Goal: Task Accomplishment & Management: Manage account settings

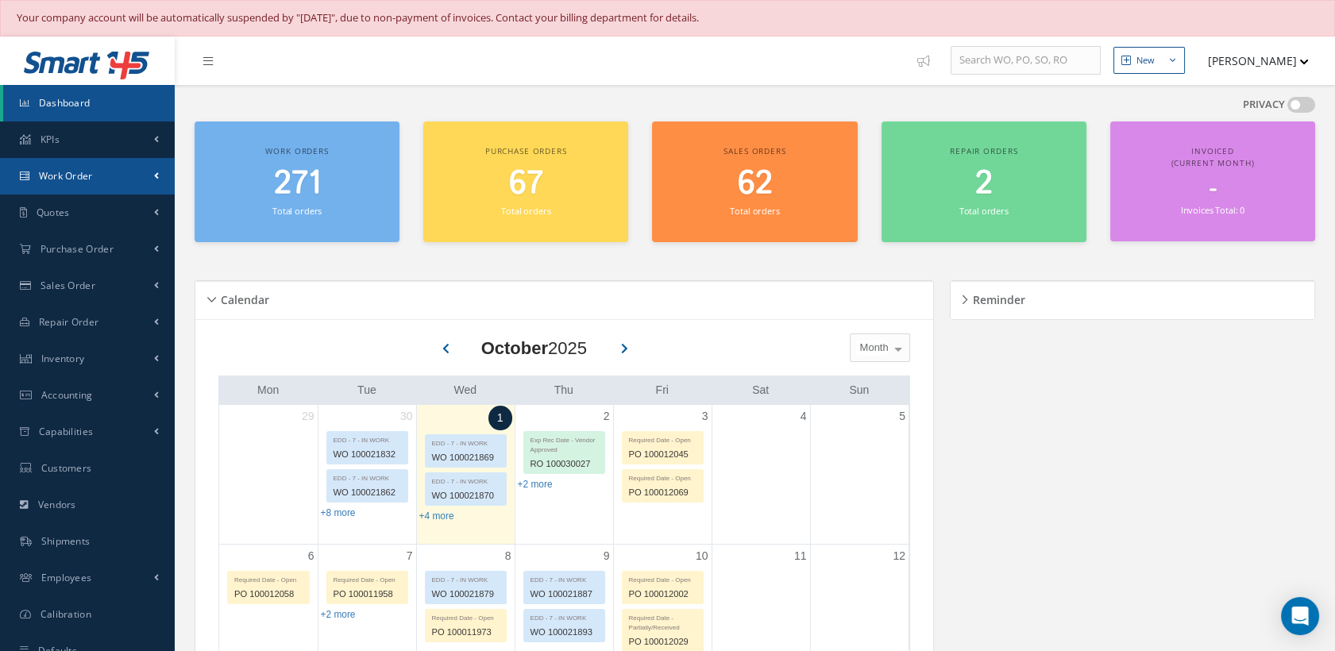
click at [110, 174] on link "Work Order" at bounding box center [87, 176] width 175 height 37
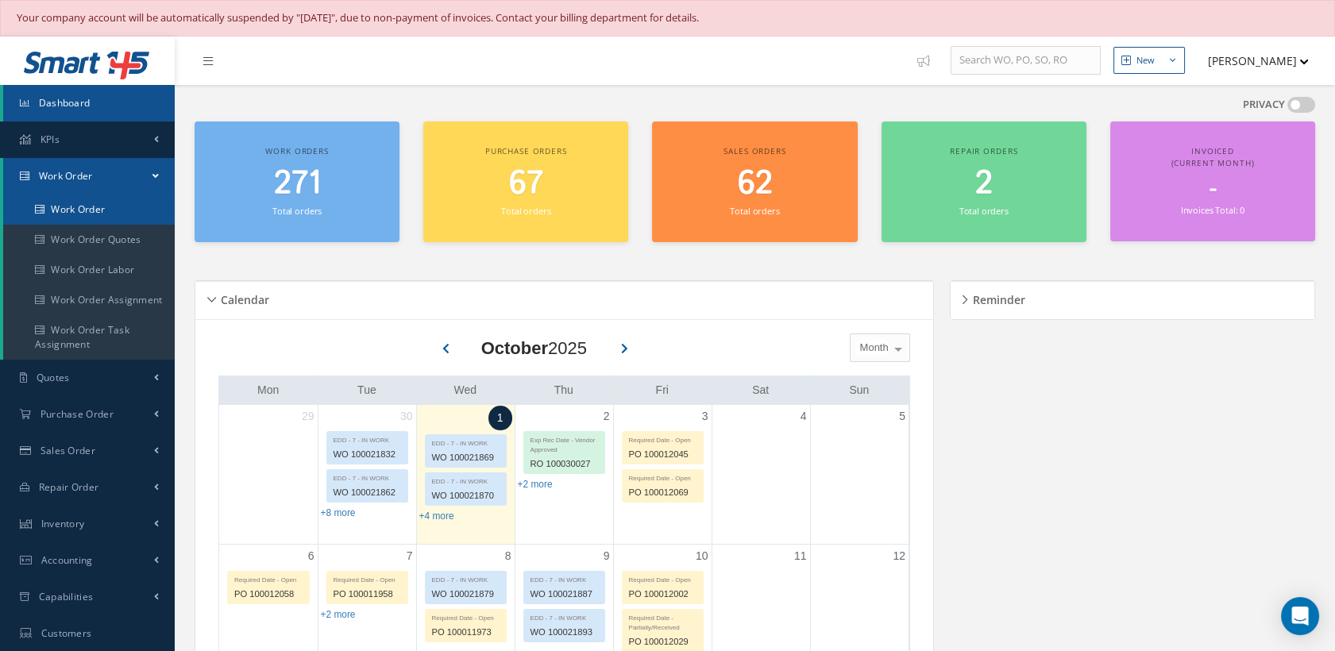
click at [79, 205] on link "Work Order" at bounding box center [89, 210] width 172 height 30
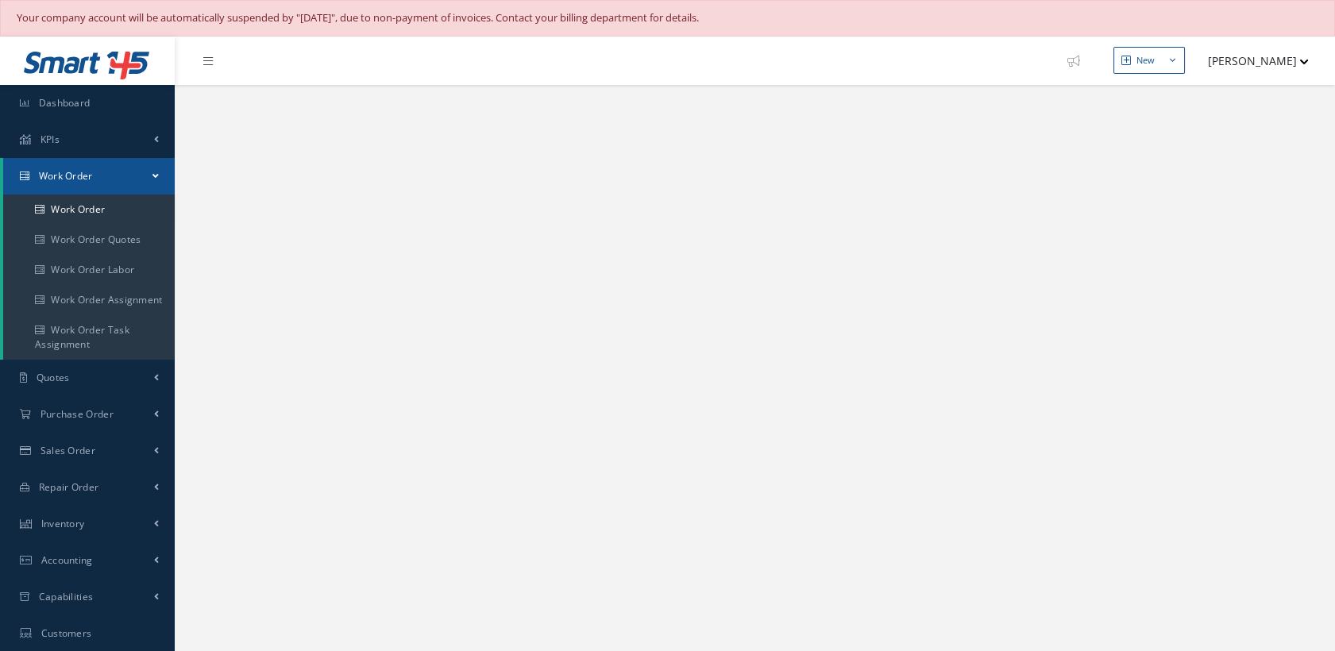
select select "25"
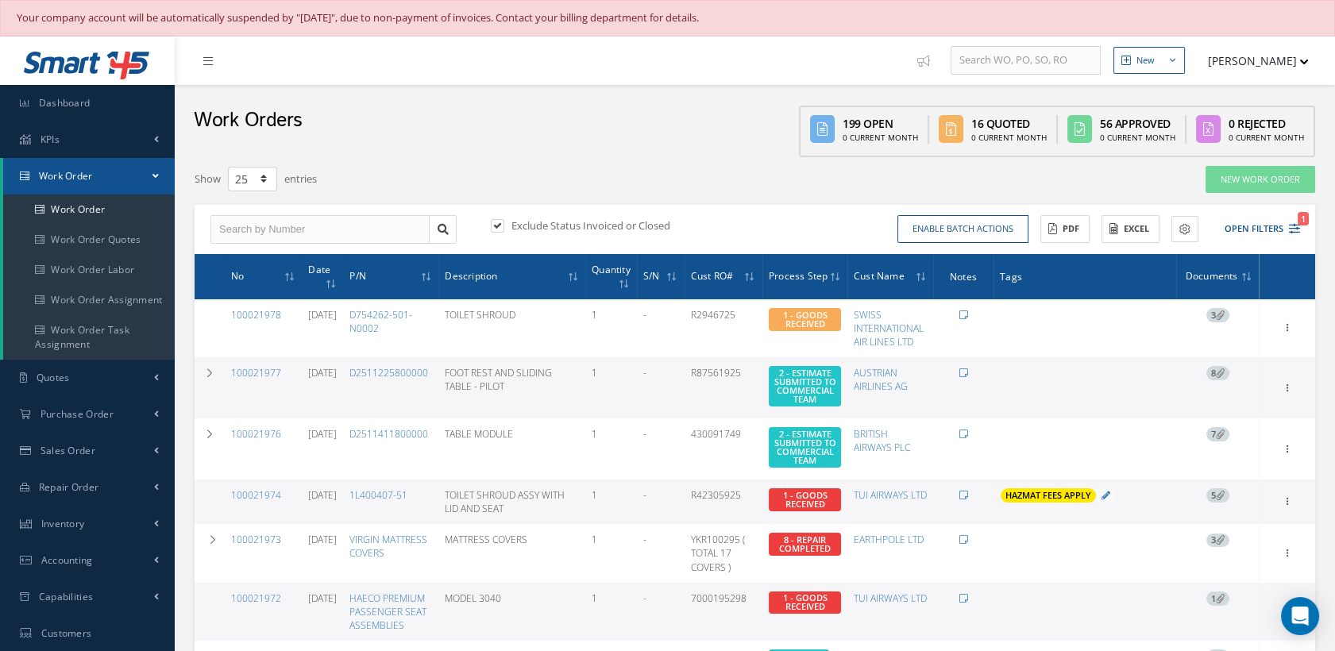
click at [504, 222] on label at bounding box center [506, 225] width 4 height 14
click at [501, 222] on input "checkbox" at bounding box center [496, 227] width 10 height 10
checkbox input "false"
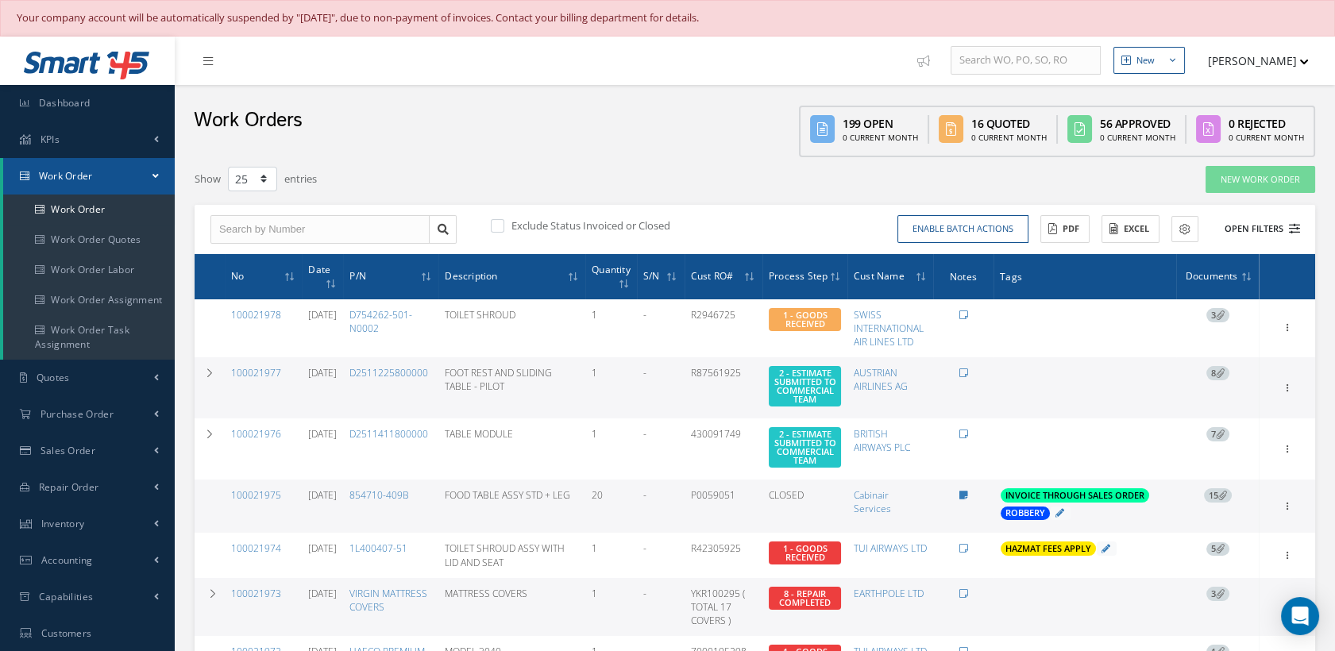
click at [1289, 227] on icon at bounding box center [1294, 228] width 11 height 11
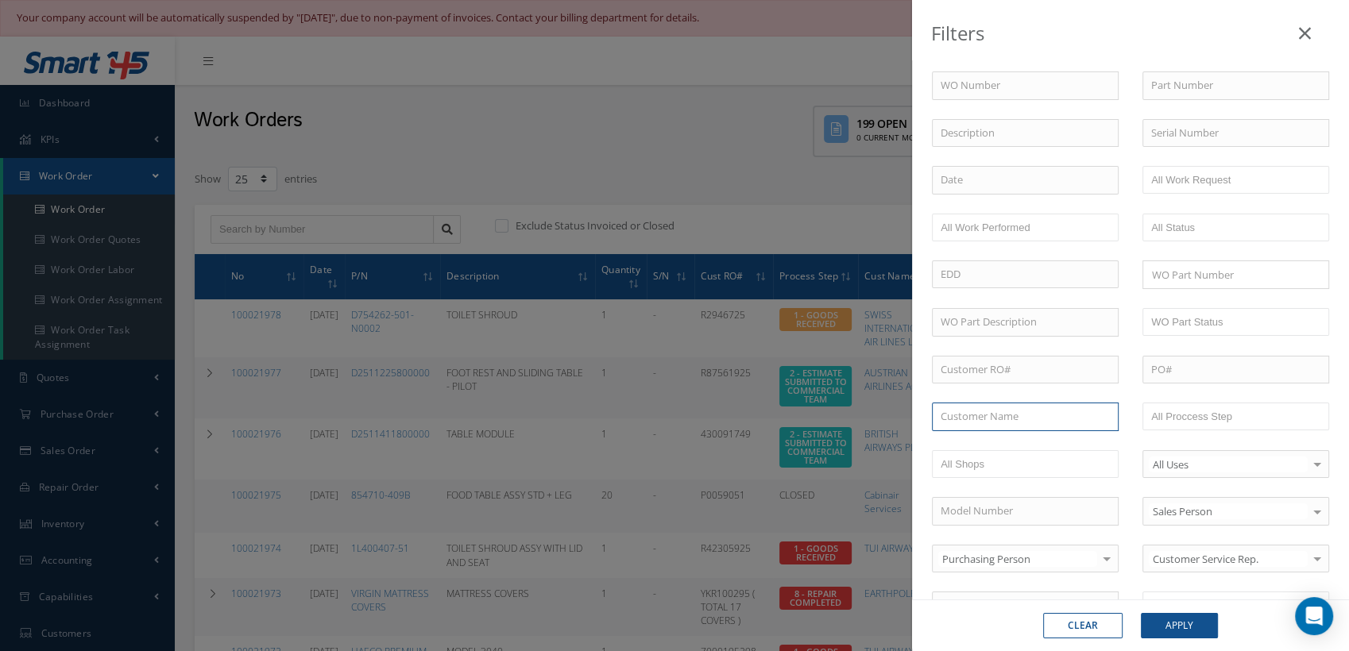
click at [1010, 410] on input "text" at bounding box center [1025, 417] width 187 height 29
click at [1004, 439] on span "VIRGIN ATLANTIC AIRWAYS LTD" at bounding box center [1014, 445] width 149 height 14
type input "VIRGIN ATLANTIC AIRWAYS LTD"
click at [1168, 624] on button "Apply" at bounding box center [1179, 625] width 77 height 25
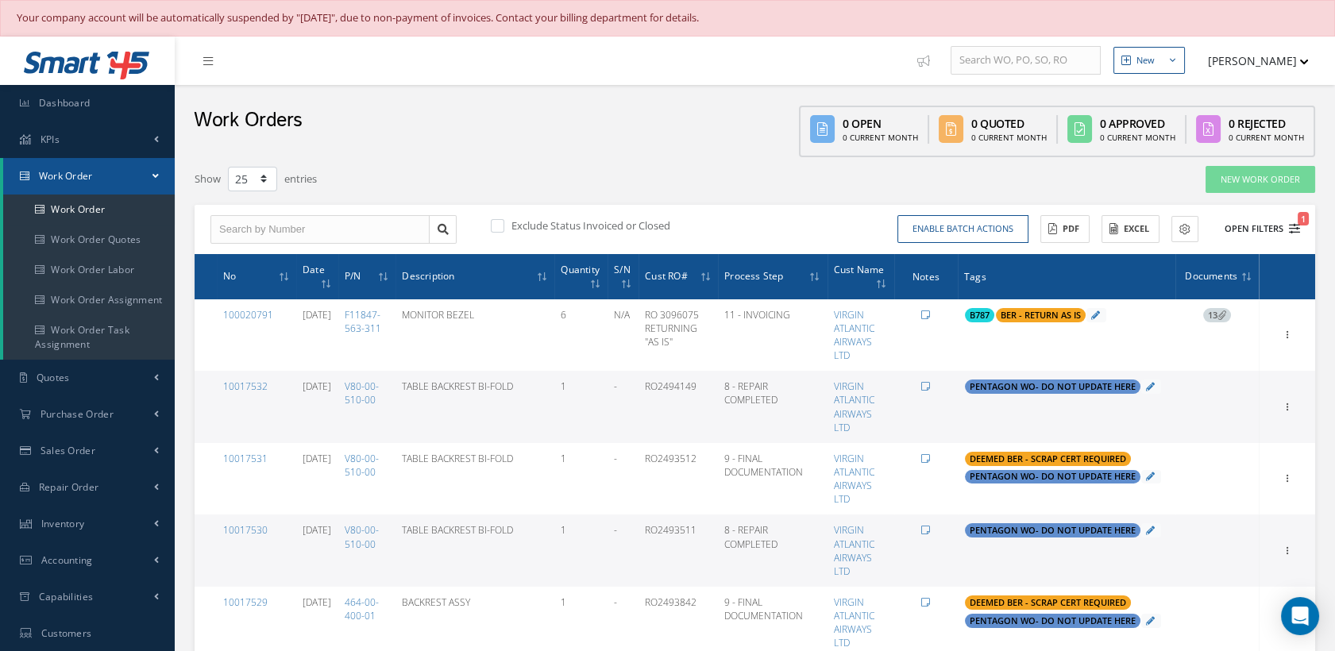
click at [1293, 224] on icon "1" at bounding box center [1294, 228] width 11 height 11
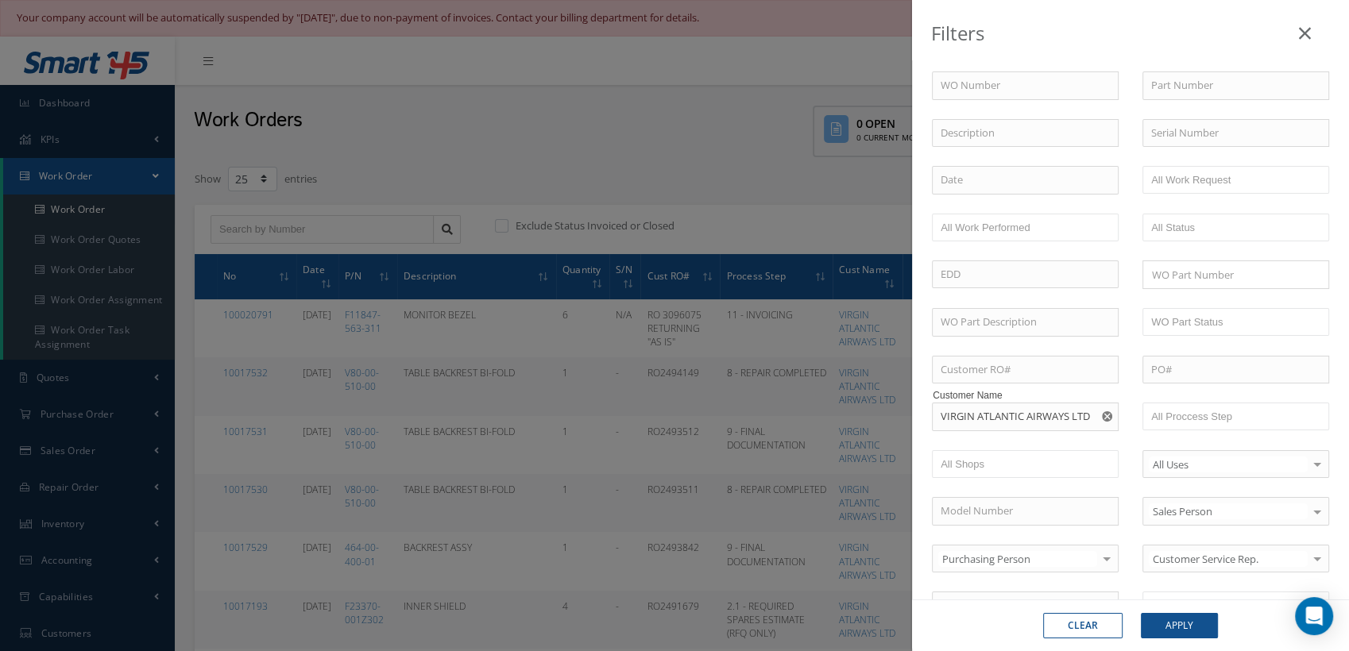
click at [1102, 413] on use "Reset" at bounding box center [1107, 416] width 10 height 10
click at [1087, 616] on button "Clear" at bounding box center [1082, 625] width 79 height 25
checkbox input "true"
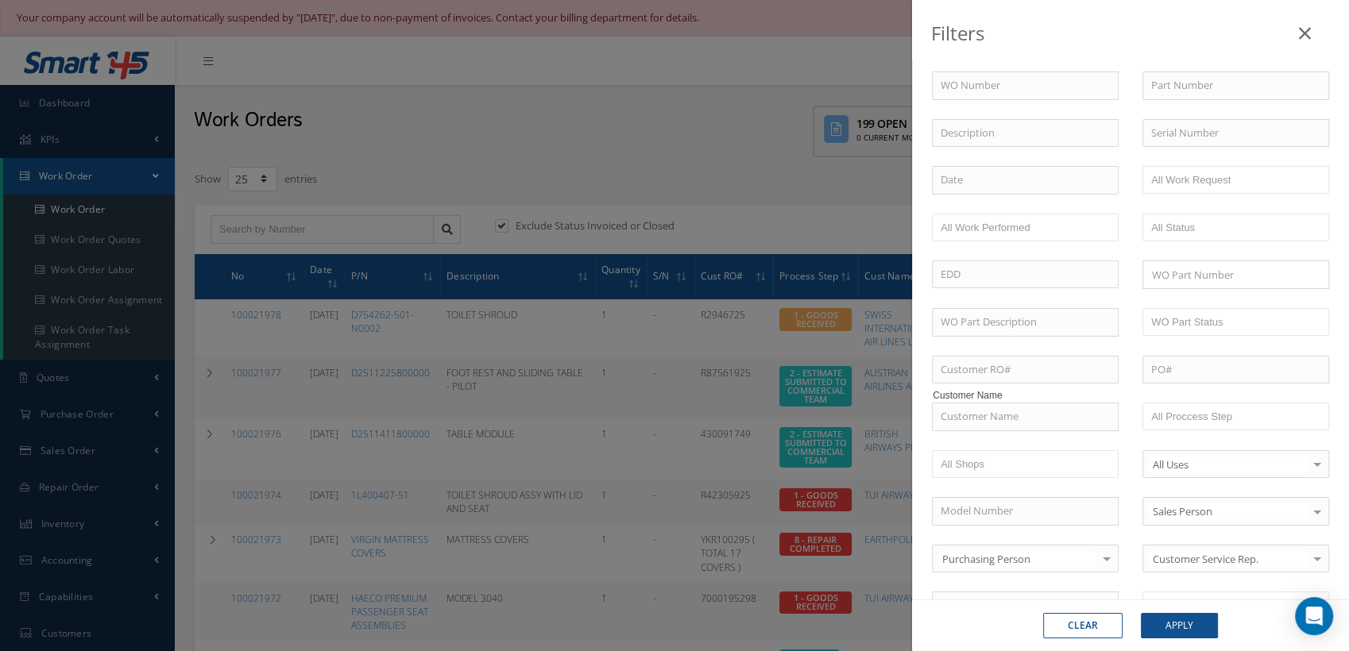
click at [1302, 33] on icon at bounding box center [1305, 33] width 12 height 19
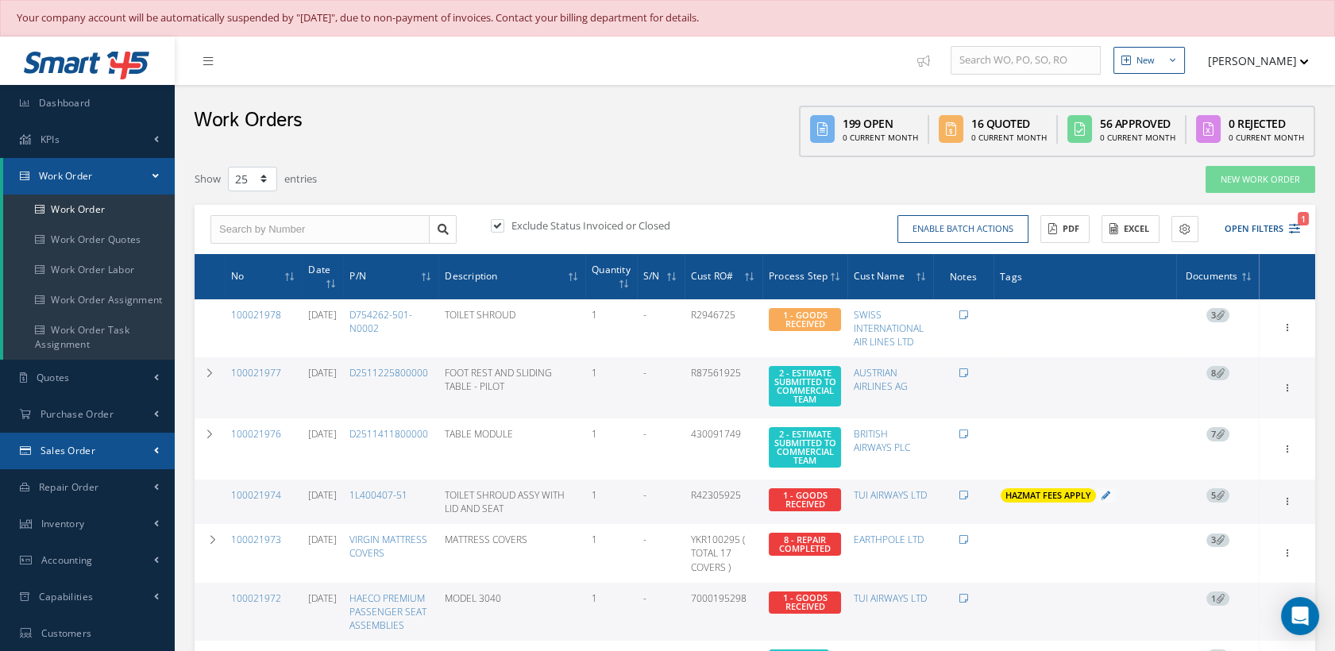
click at [76, 441] on link "Sales Order" at bounding box center [87, 451] width 175 height 37
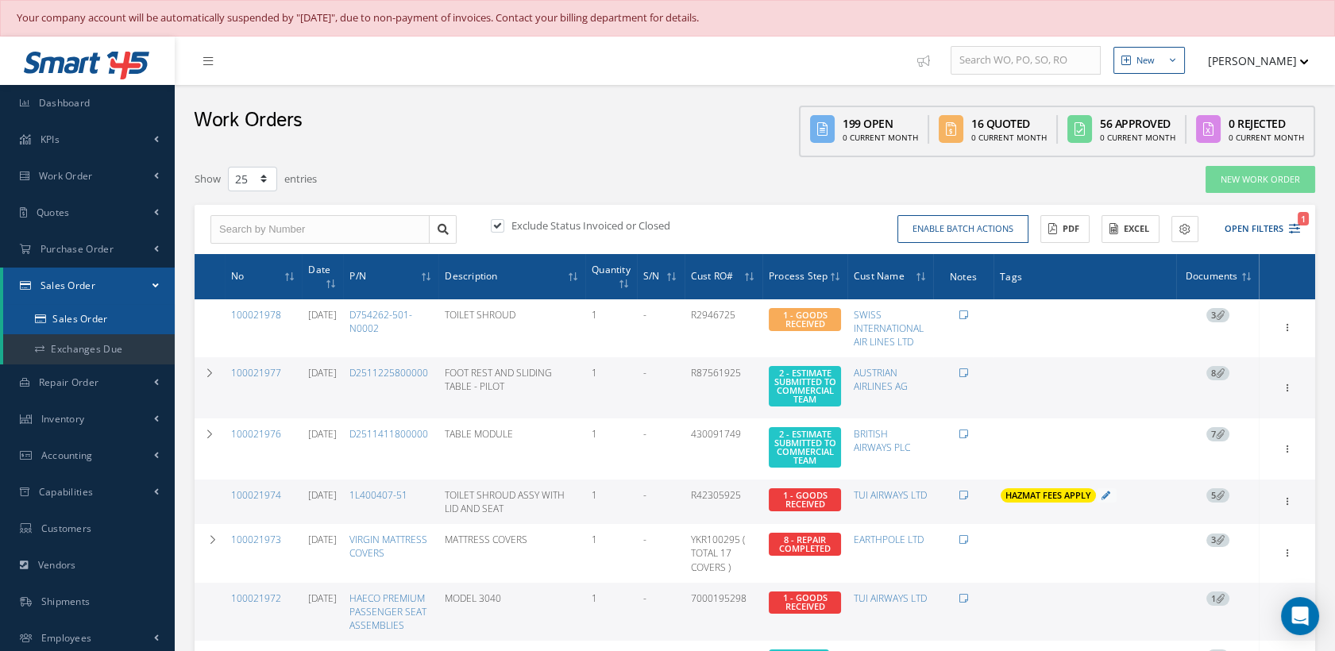
click at [90, 311] on link "Sales Order" at bounding box center [89, 319] width 172 height 30
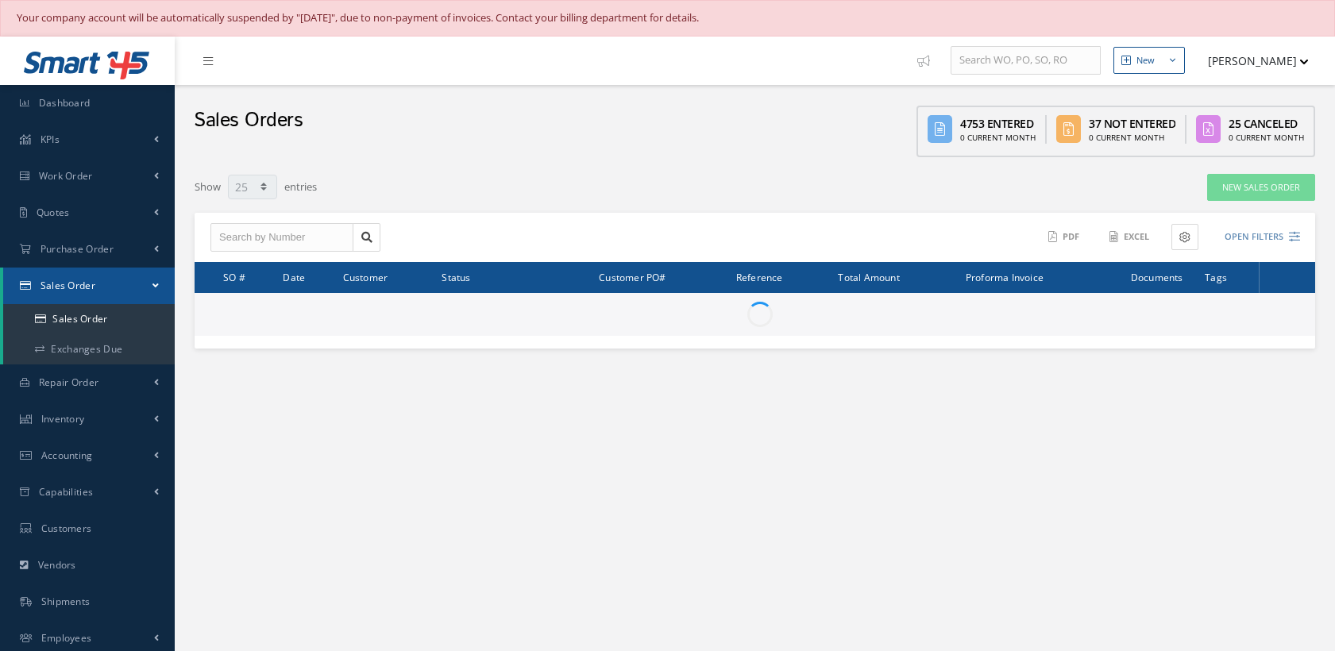
select select "25"
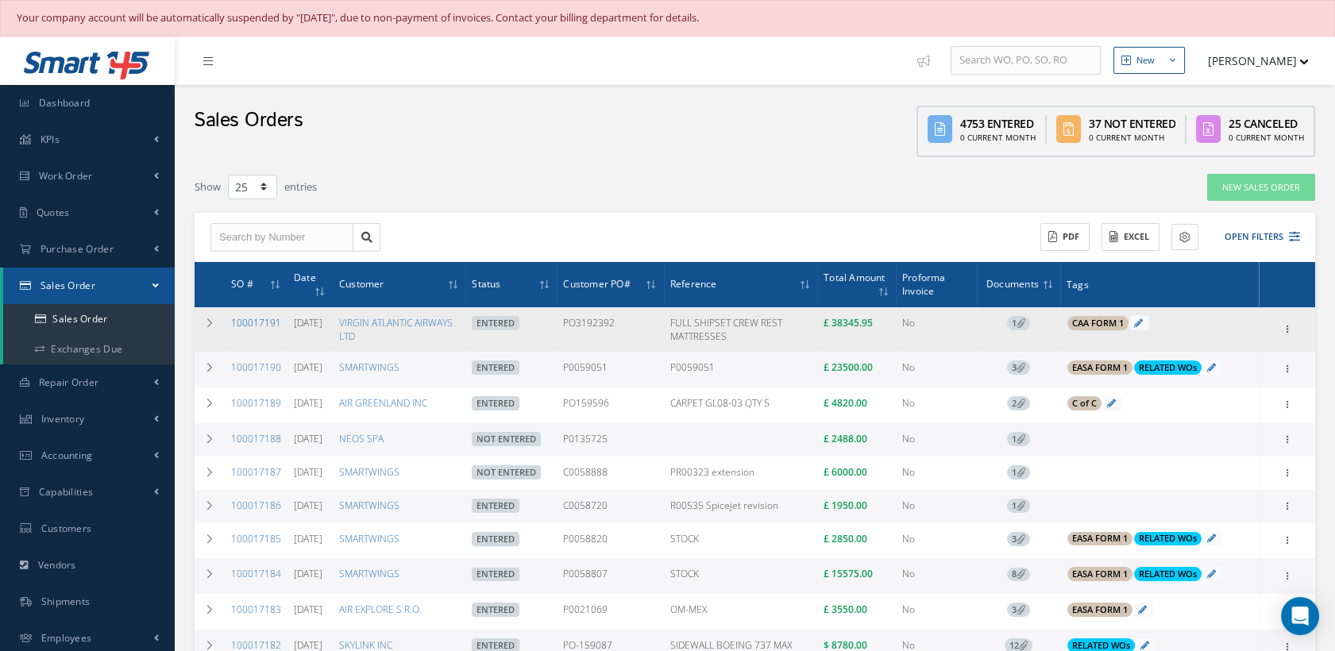
click at [248, 322] on link "100017191" at bounding box center [256, 323] width 50 height 14
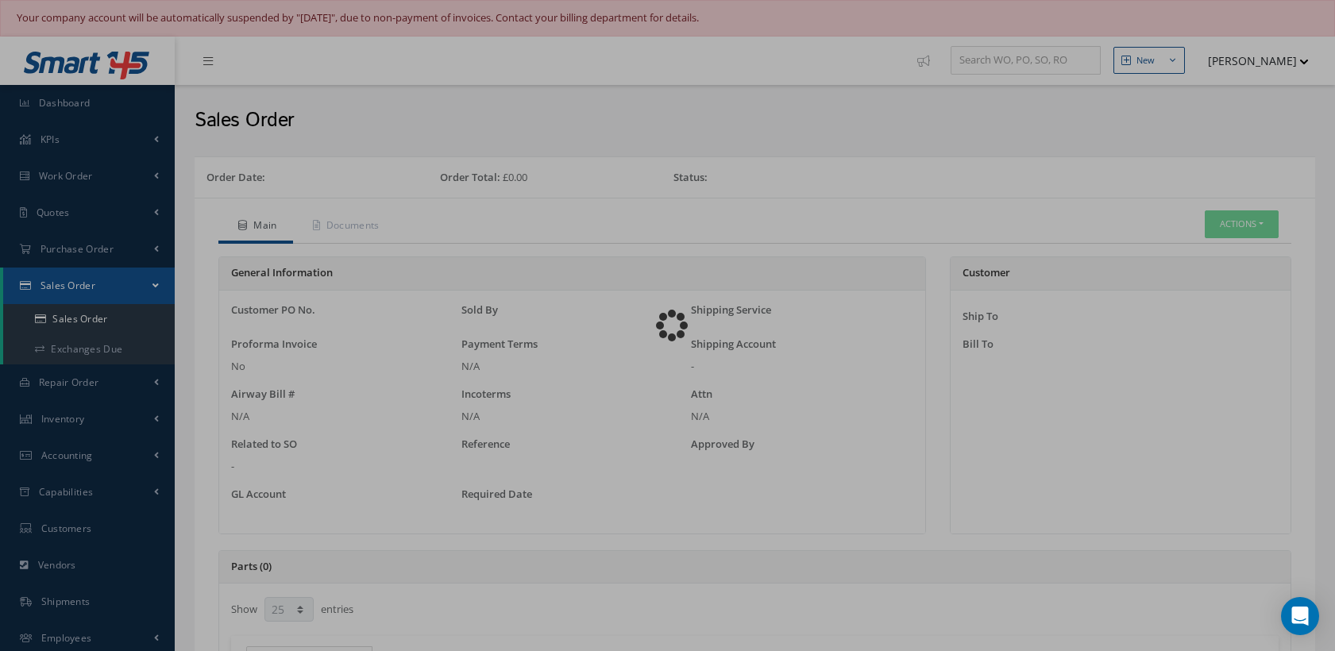
select select "25"
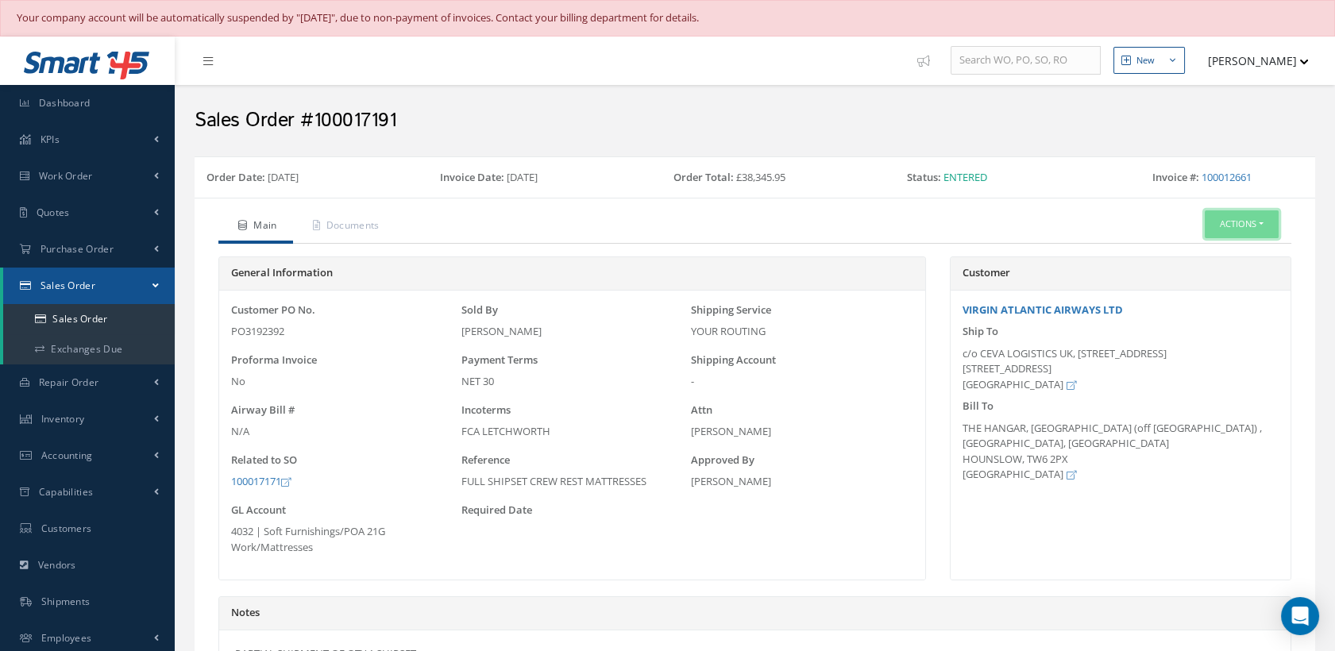
click at [1229, 229] on button "Actions" at bounding box center [1242, 224] width 74 height 28
click at [1176, 283] on link "Edit" at bounding box center [1216, 273] width 127 height 21
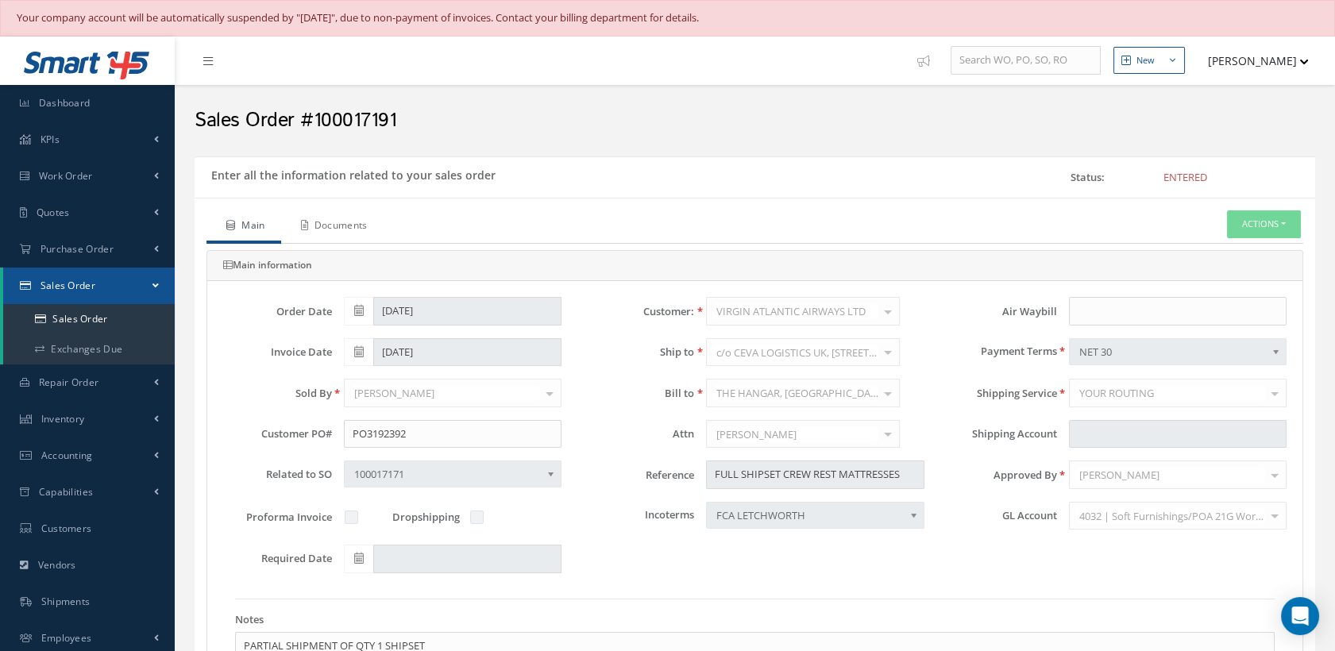
click at [348, 223] on link "Documents" at bounding box center [332, 226] width 102 height 33
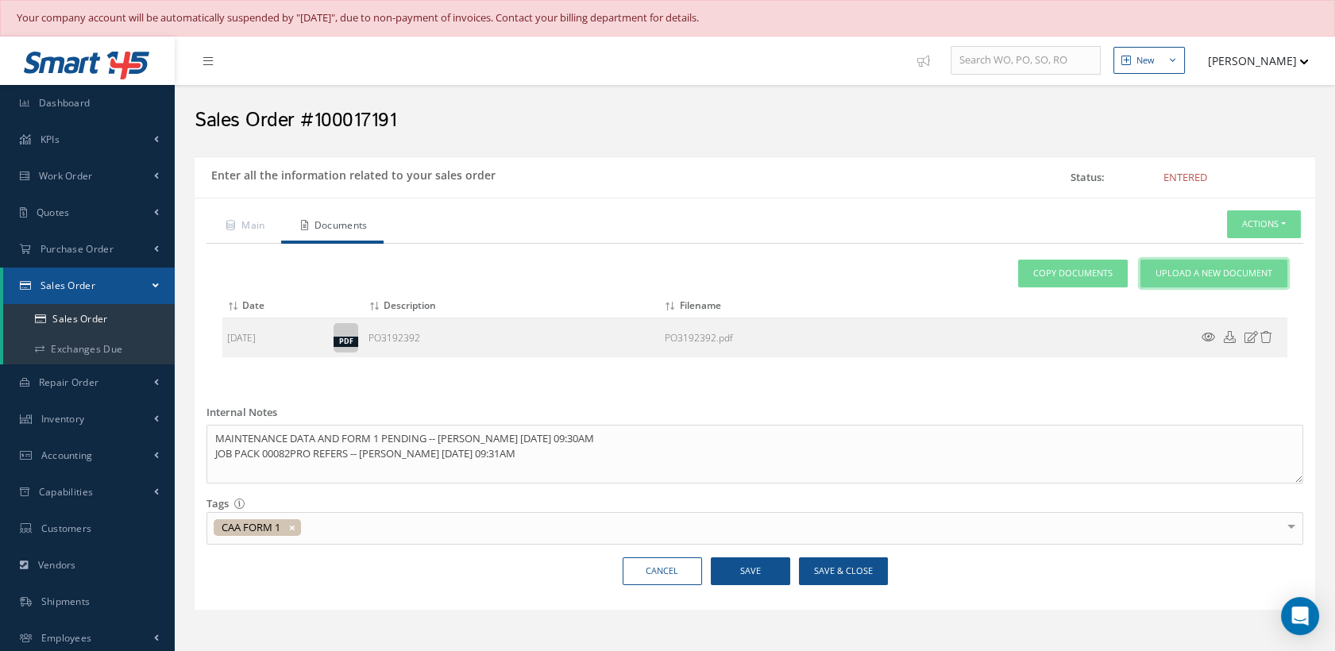
click at [1174, 264] on link "Upload a New Document" at bounding box center [1214, 274] width 147 height 28
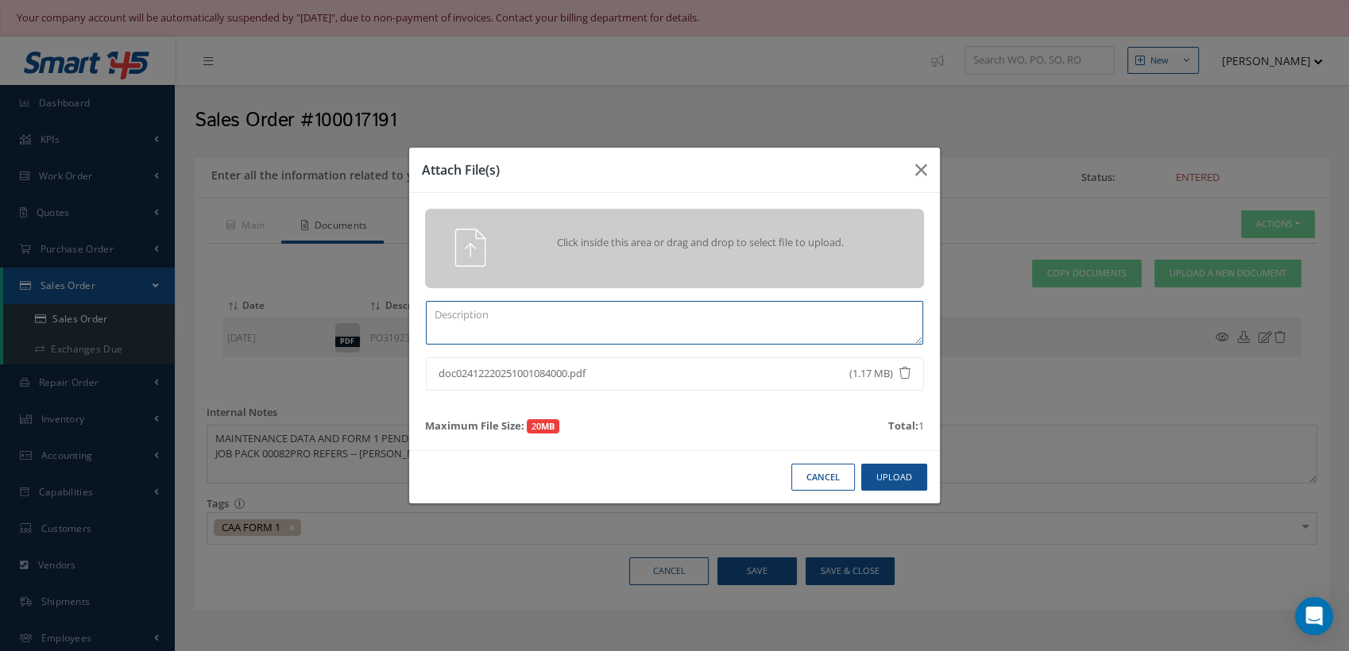
click at [475, 309] on textarea at bounding box center [674, 323] width 497 height 44
type textarea "c"
drag, startPoint x: 778, startPoint y: 315, endPoint x: 362, endPoint y: 306, distance: 415.5
click at [362, 306] on div "Attach File(s) Click inside this area or drag and drop to select file to upload…" at bounding box center [674, 325] width 1349 height 651
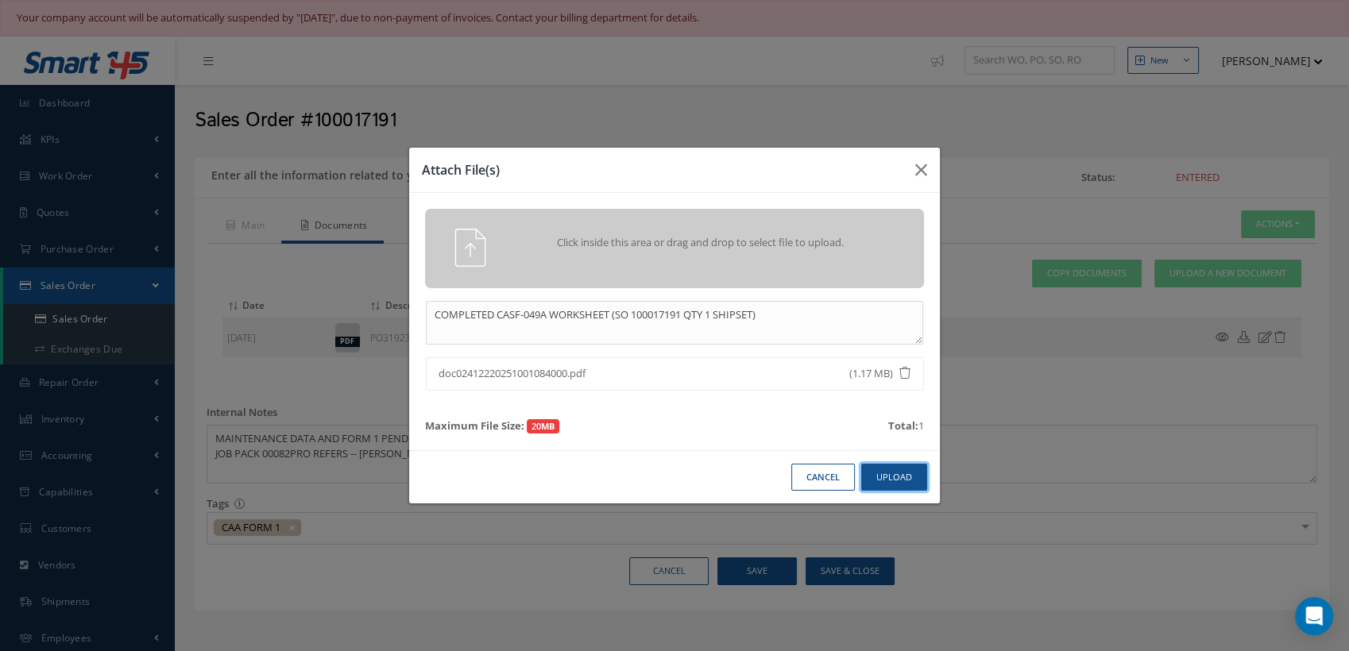
click at [884, 477] on button "Upload" at bounding box center [894, 478] width 66 height 28
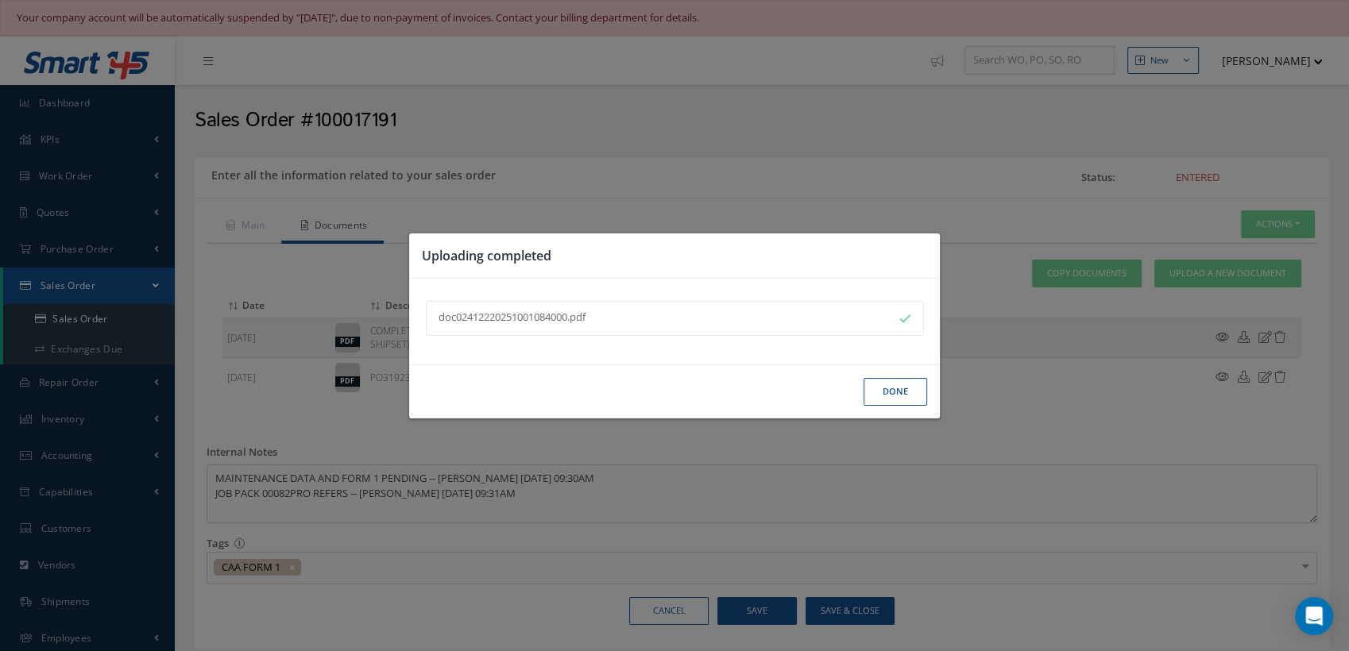
click at [897, 395] on button "Done" at bounding box center [895, 392] width 64 height 28
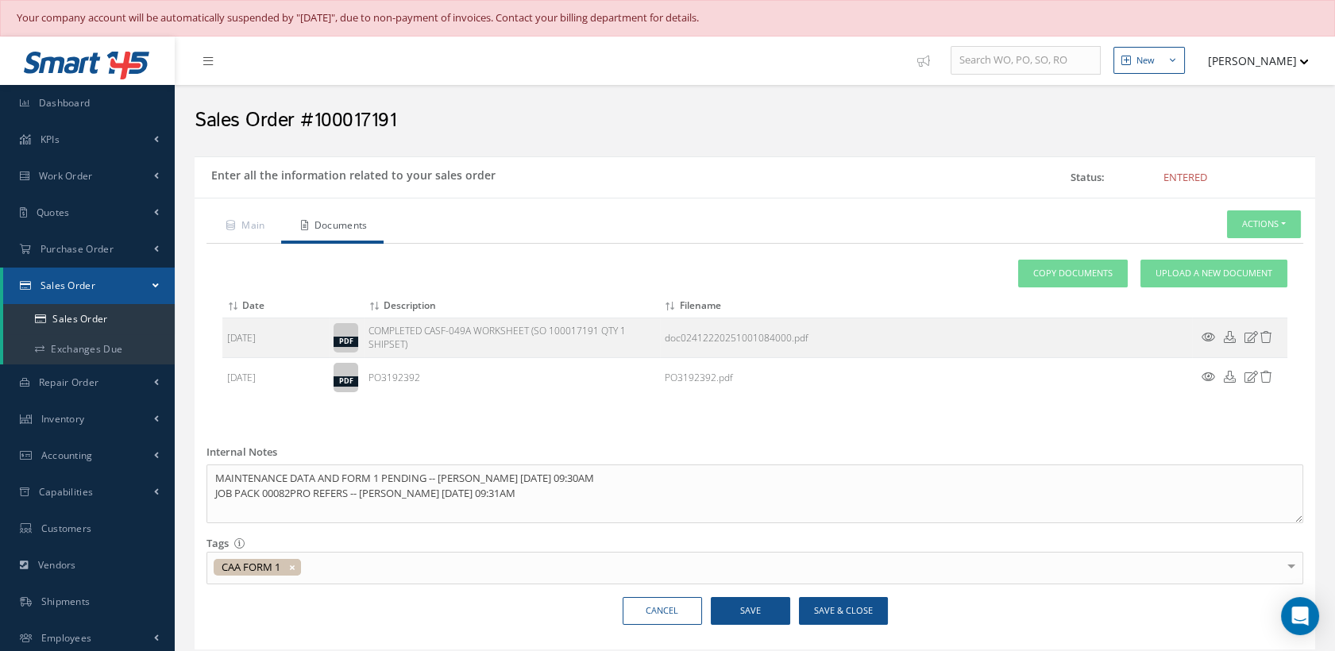
click at [499, 588] on div "Main Documents Actions Reverse Sales Order Send By Email Documents Print-Outs S…" at bounding box center [755, 423] width 1121 height 427
drag, startPoint x: 419, startPoint y: 344, endPoint x: 366, endPoint y: 328, distance: 55.5
click at [366, 328] on td "COMPLETED CASF-049A WORKSHEET (SO 100017191 QTY 1 SHIPSET)" at bounding box center [511, 338] width 295 height 40
copy td "COMPLETED CASF-049A WORKSHEET (SO 100017191 QTY 1 SHIPSET)"
click at [534, 425] on div "Main Documents Actions Reverse Sales Order Send By Email Documents Print-Outs S…" at bounding box center [755, 423] width 1121 height 427
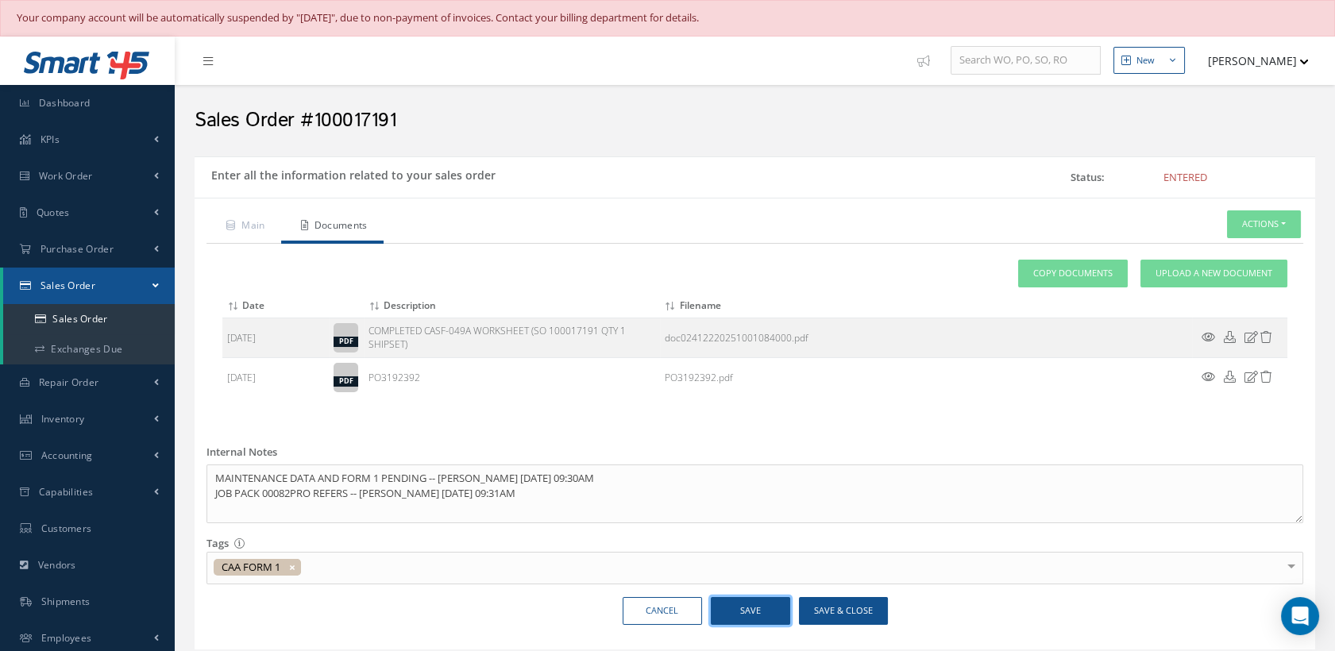
click at [737, 612] on button "Save" at bounding box center [750, 611] width 79 height 28
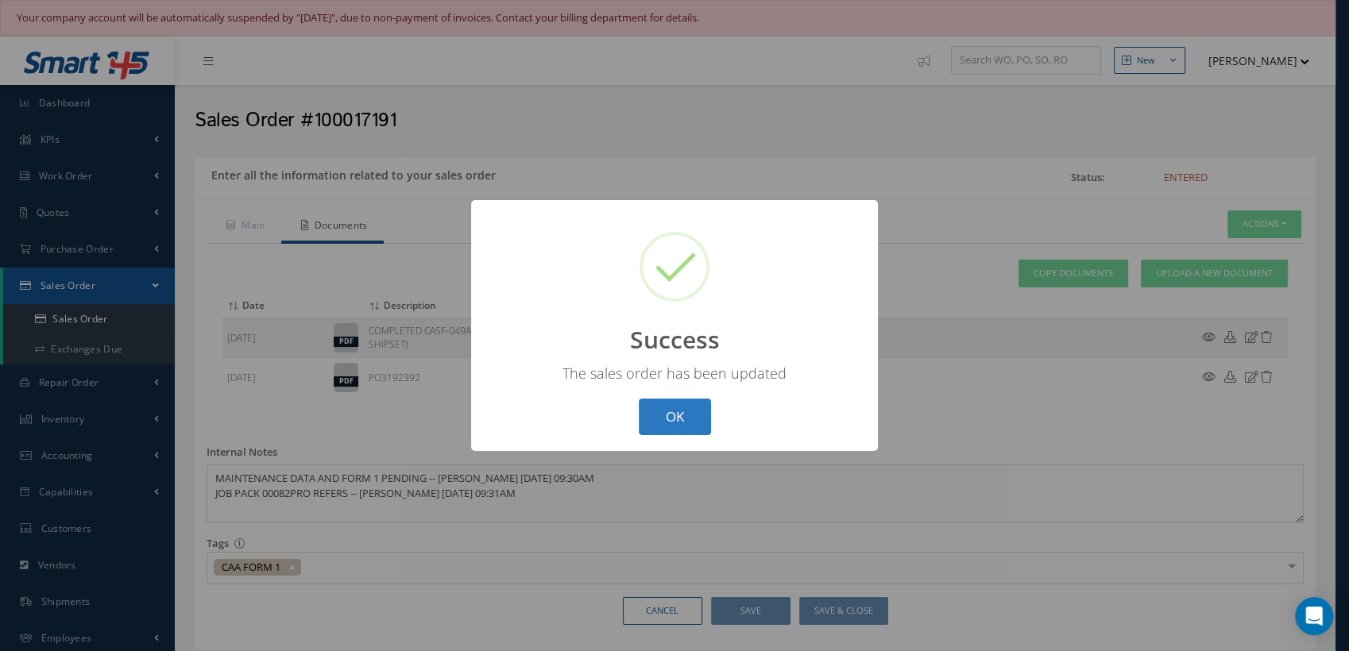
click at [687, 415] on button "OK" at bounding box center [675, 417] width 72 height 37
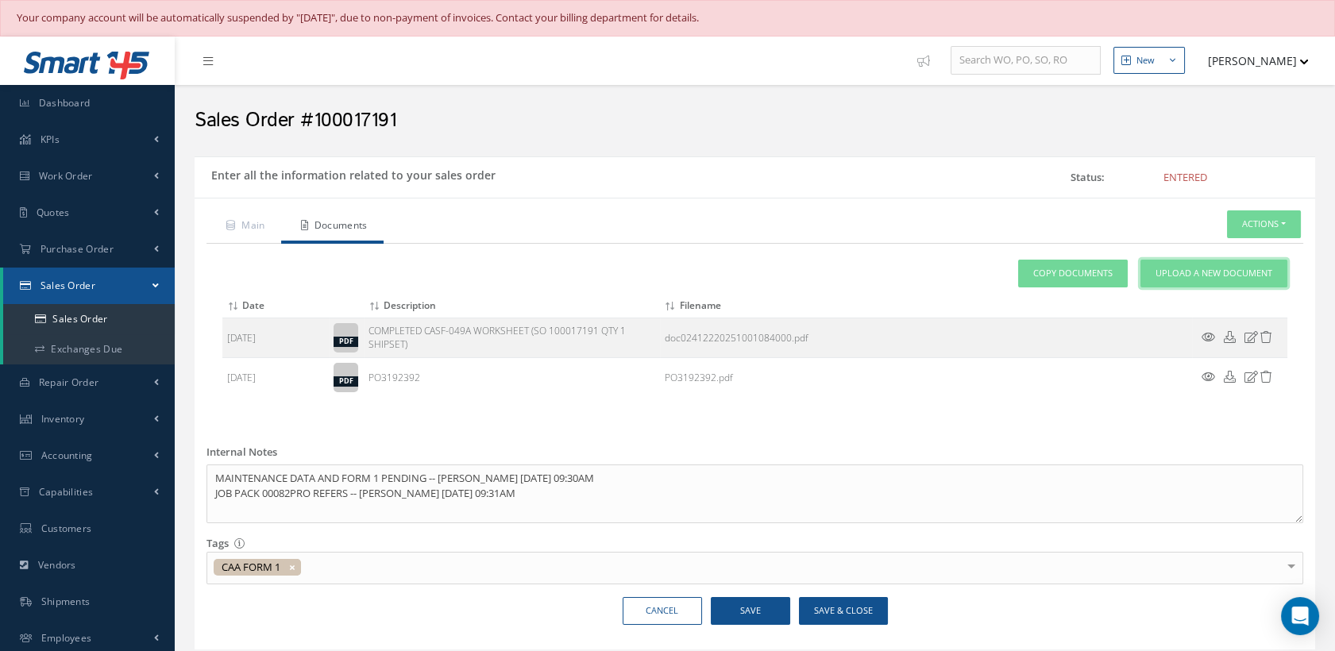
drag, startPoint x: 1164, startPoint y: 278, endPoint x: 1163, endPoint y: 286, distance: 8.1
click at [1164, 278] on span "Upload a New Document" at bounding box center [1214, 274] width 117 height 14
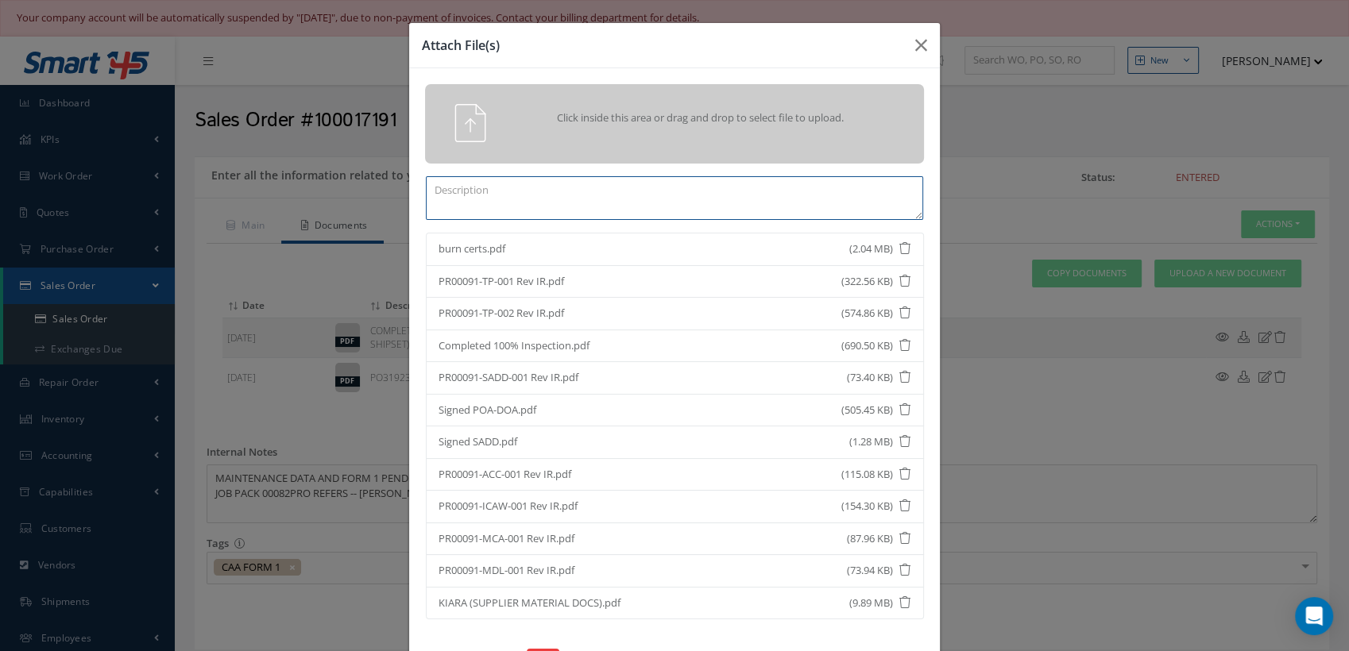
click at [511, 203] on textarea at bounding box center [674, 198] width 497 height 44
click at [585, 203] on textarea at bounding box center [674, 198] width 497 height 44
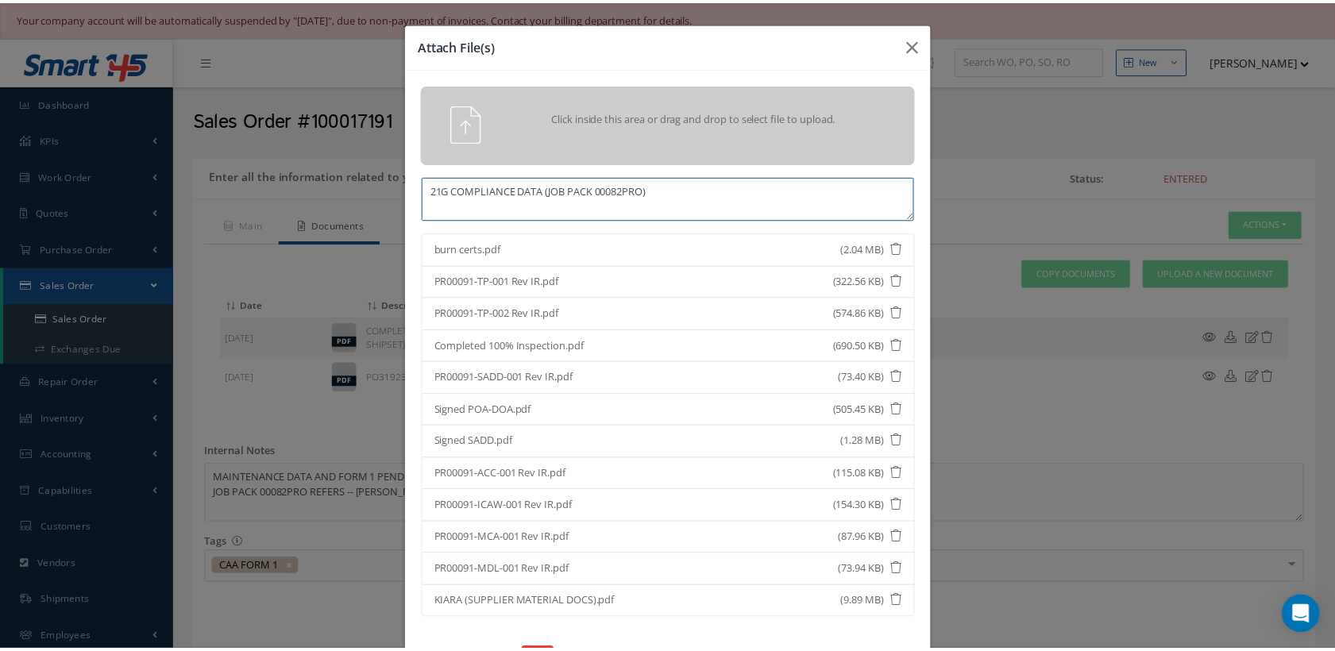
scroll to position [102, 0]
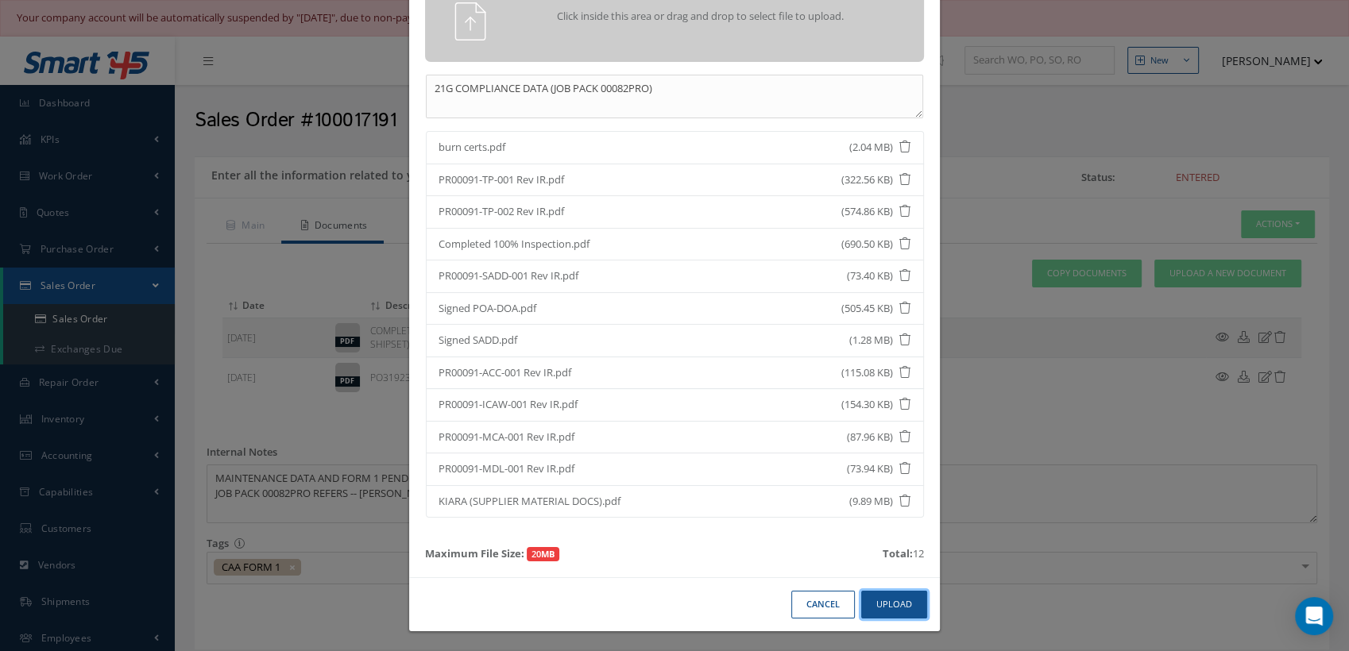
click at [879, 599] on button "Upload" at bounding box center [894, 605] width 66 height 28
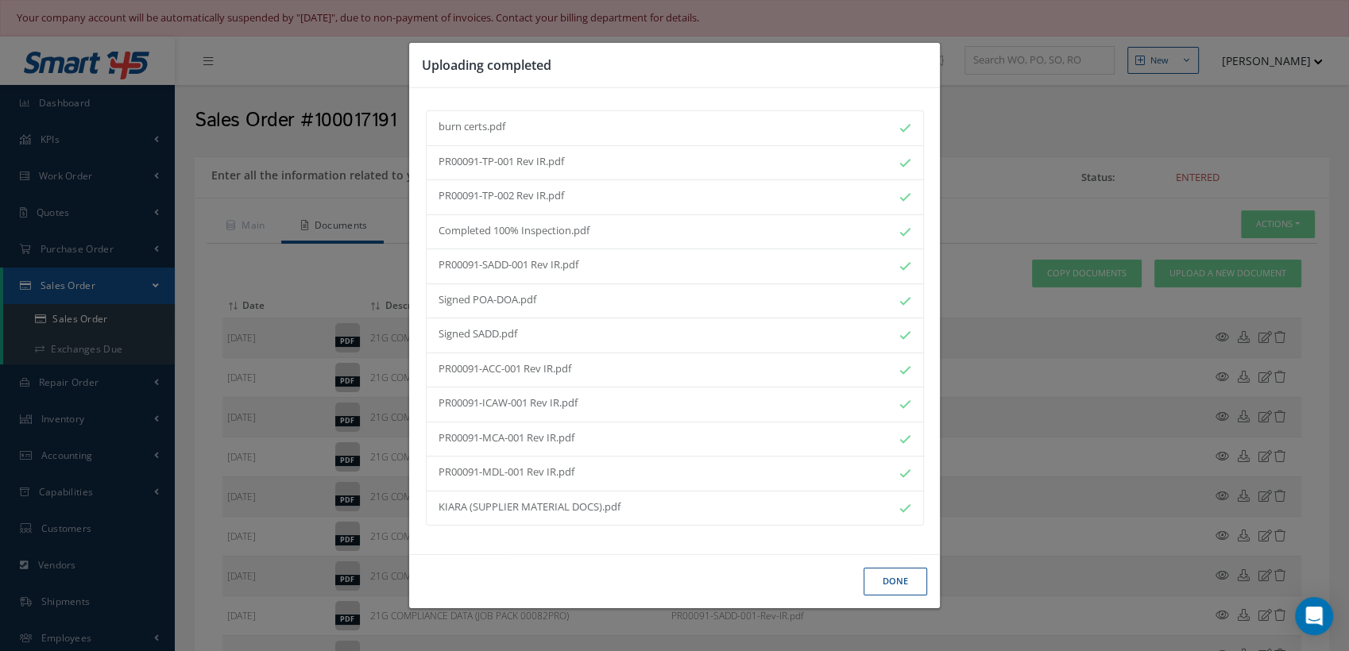
click at [898, 580] on button "Done" at bounding box center [895, 582] width 64 height 28
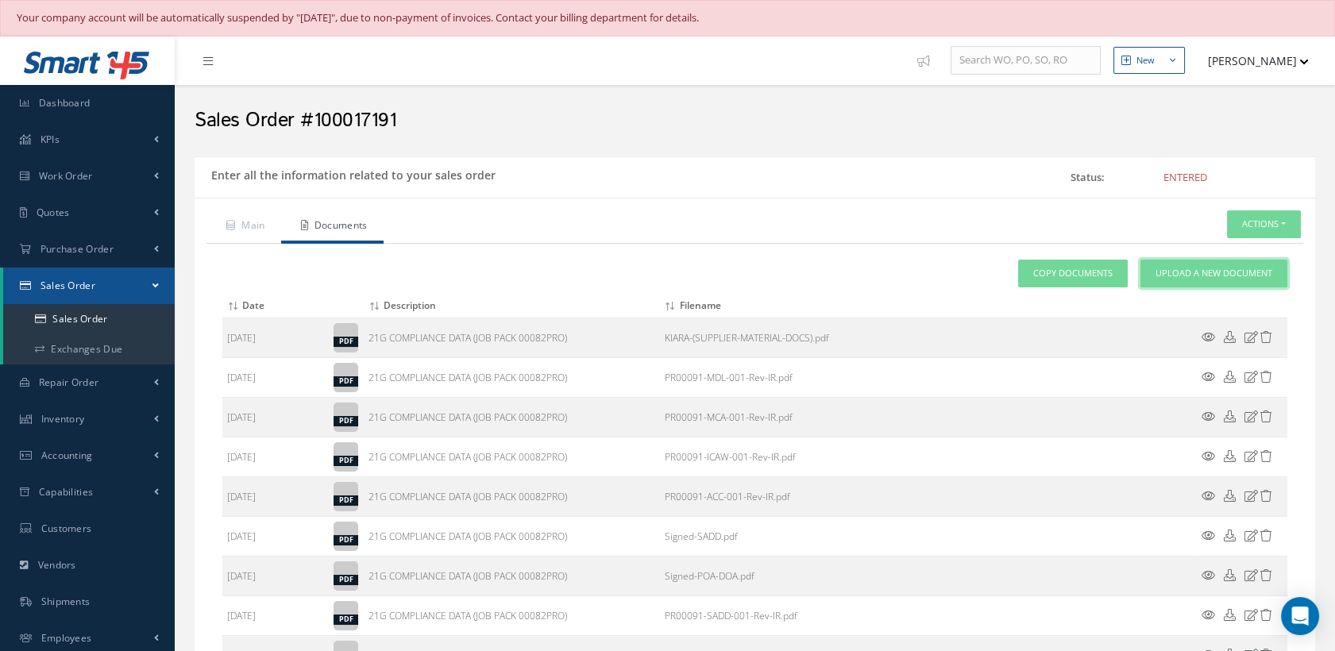
click at [1184, 280] on link "Upload a New Document" at bounding box center [1214, 274] width 147 height 28
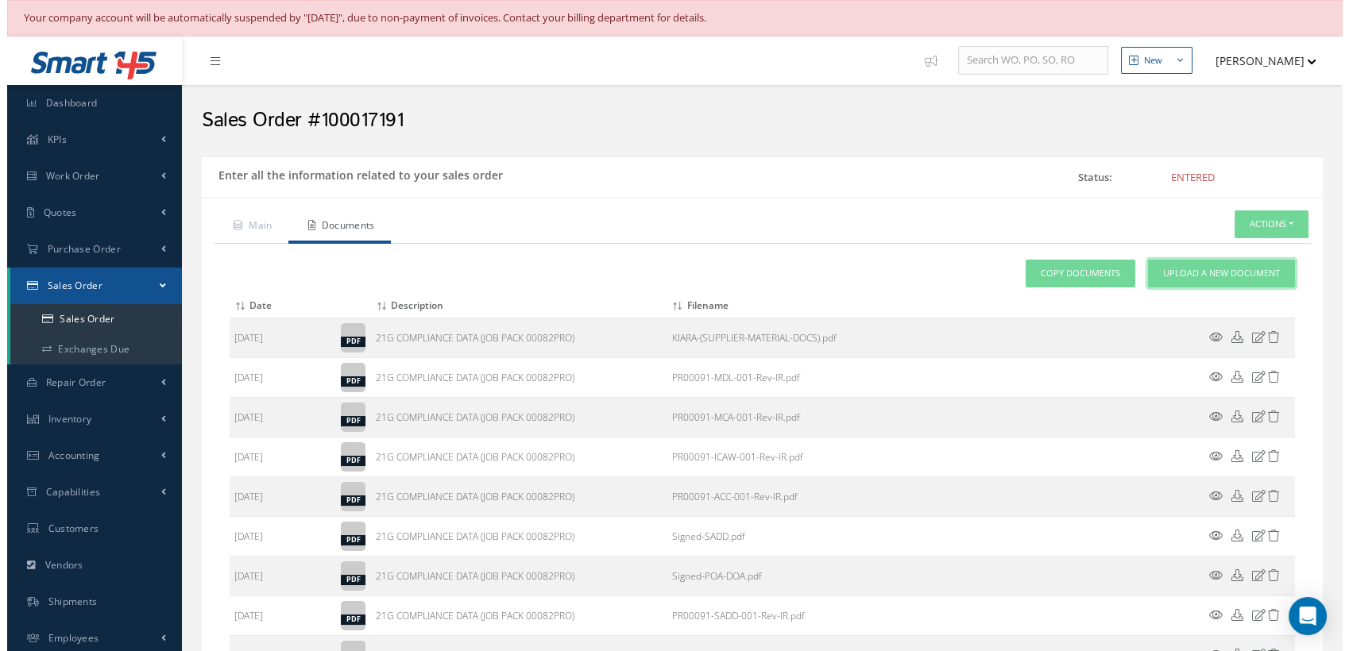
scroll to position [0, 0]
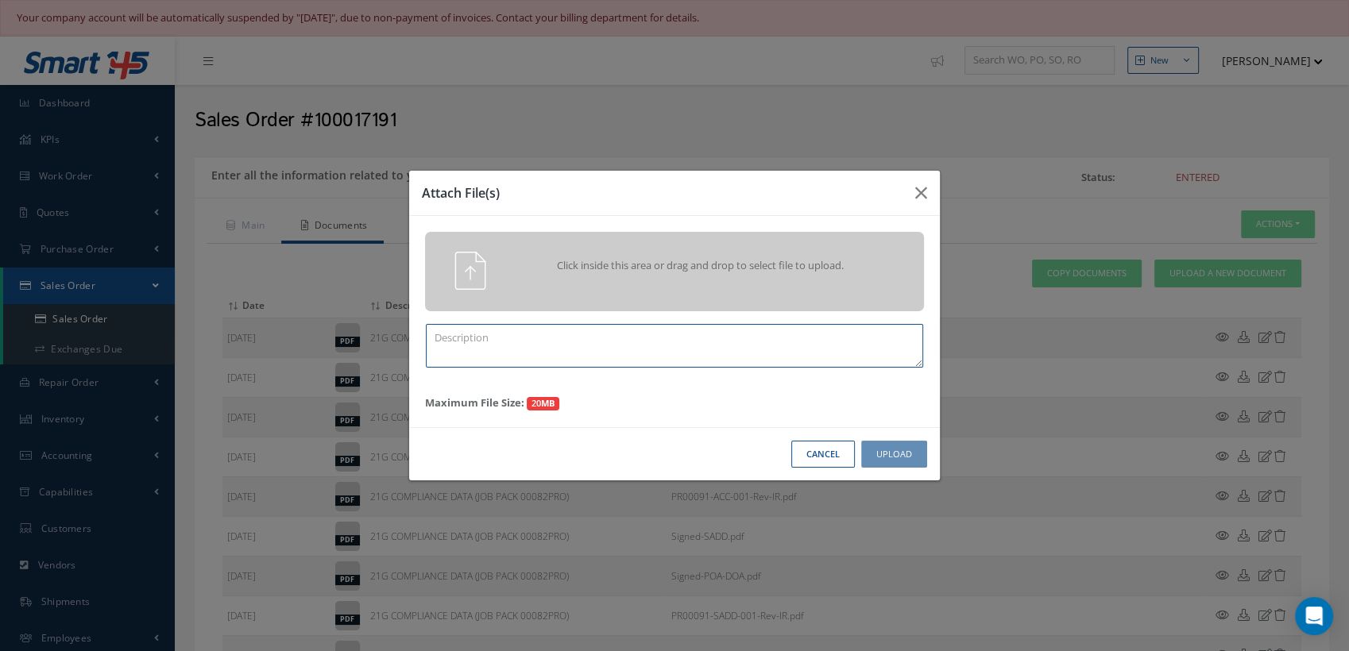
click at [455, 345] on textarea at bounding box center [674, 346] width 497 height 44
type textarea "MOD DRAWINGS (JOB PACK 00082PRO)"
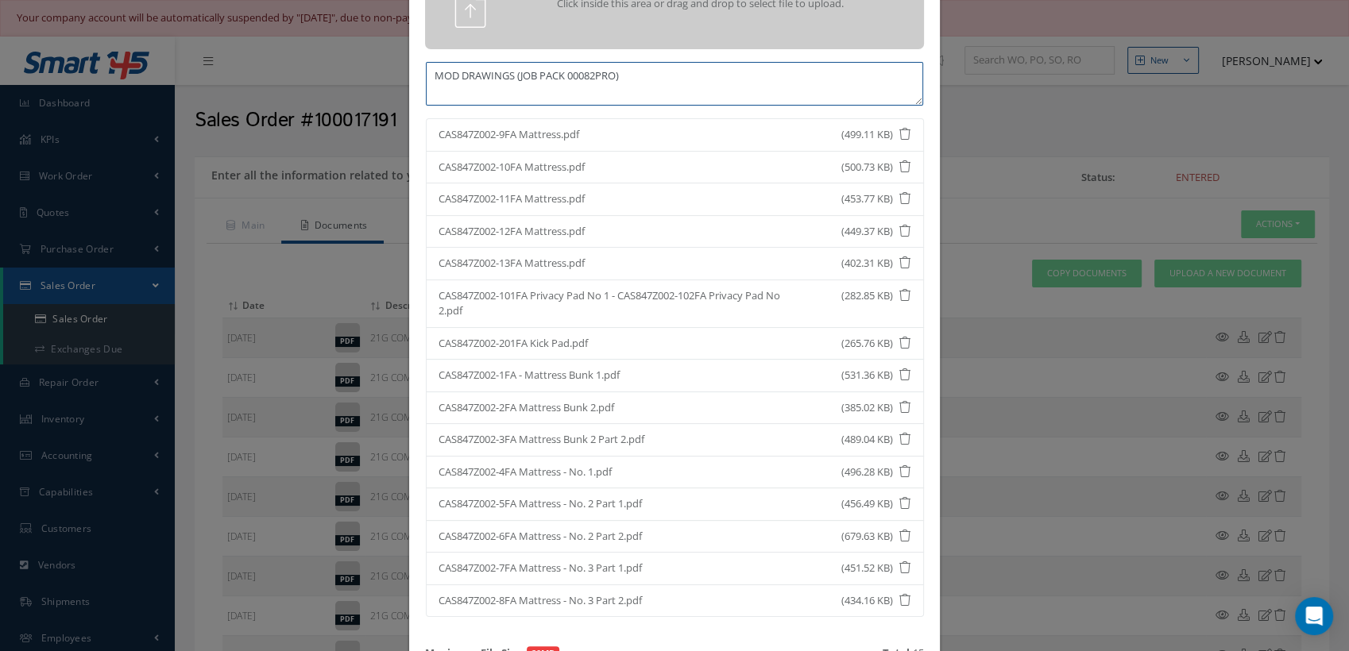
scroll to position [214, 0]
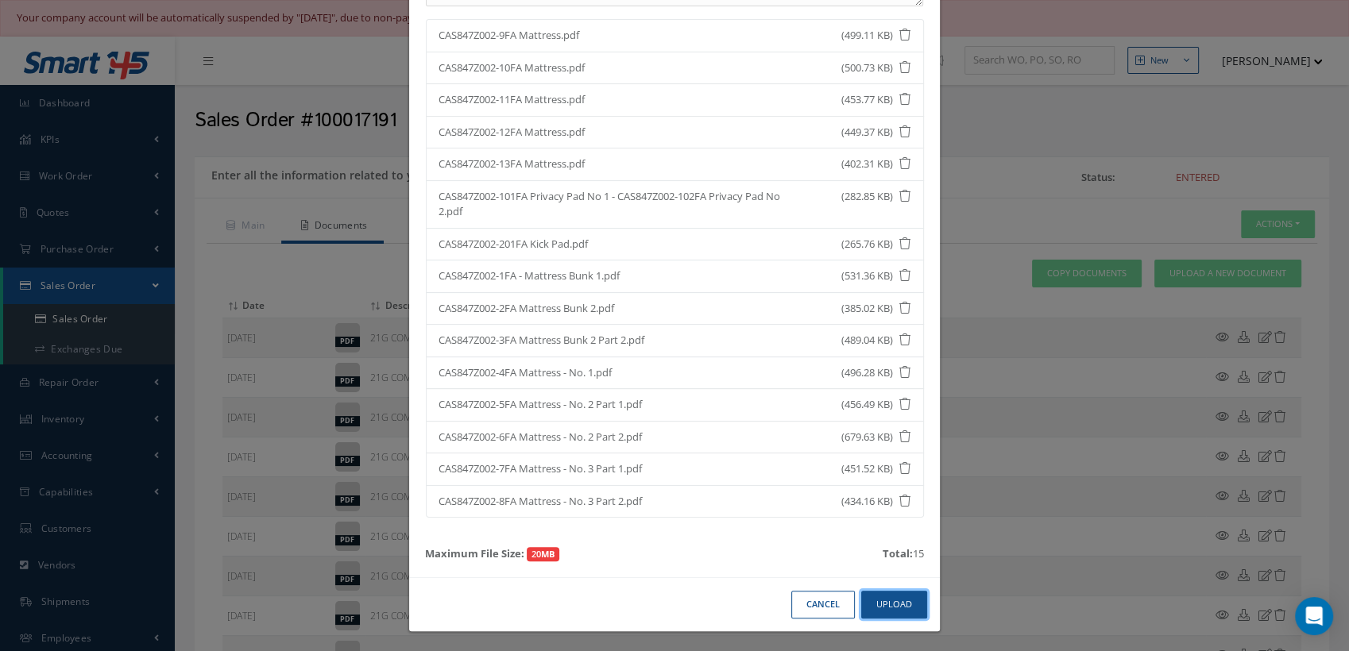
click at [896, 601] on button "Upload" at bounding box center [894, 605] width 66 height 28
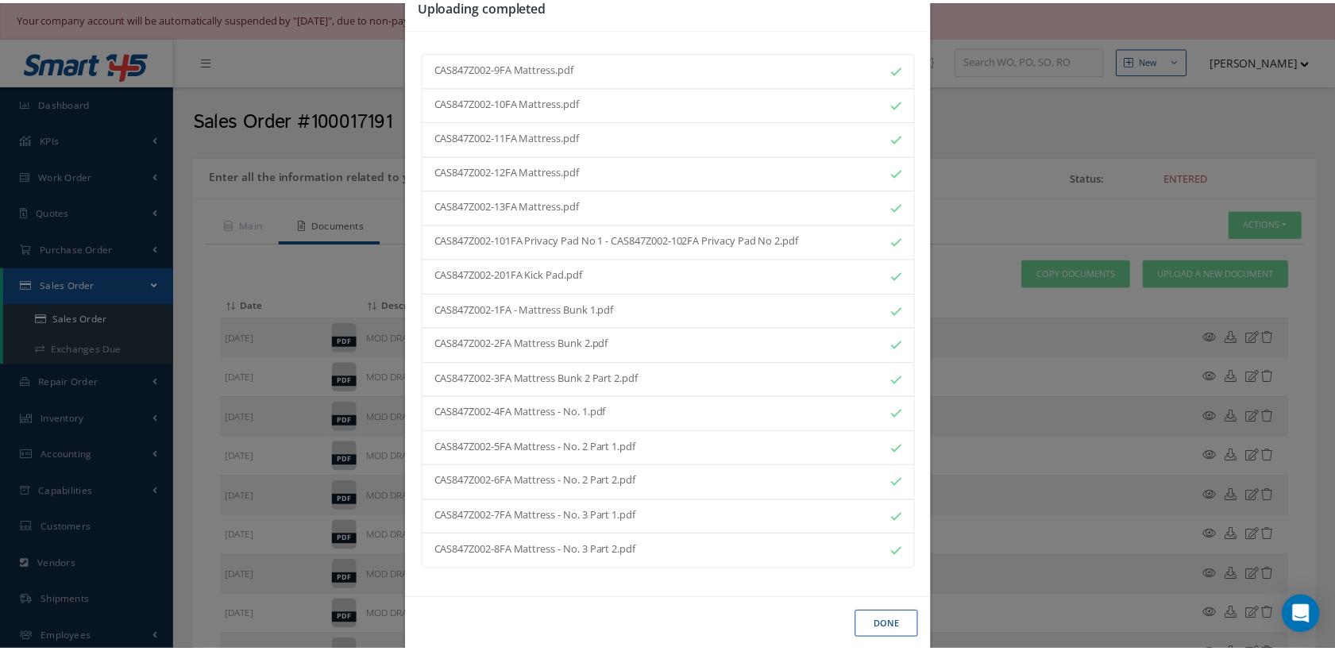
scroll to position [60, 0]
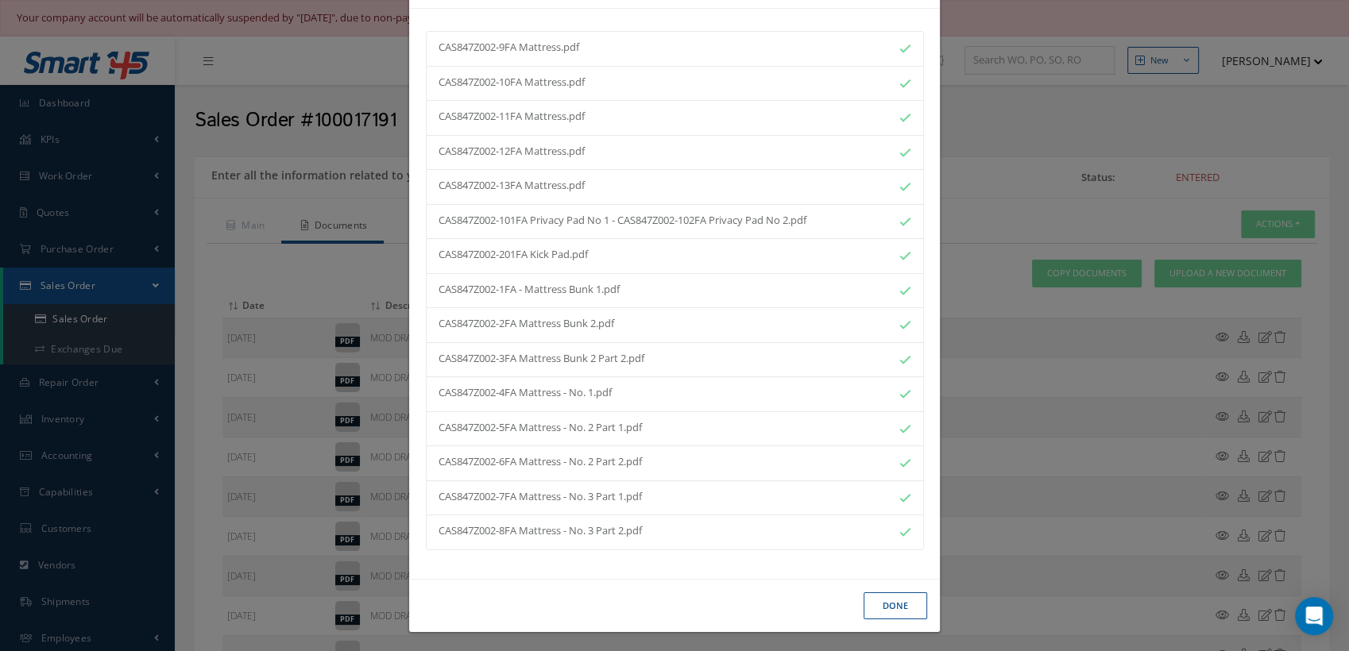
click at [891, 607] on button "Done" at bounding box center [895, 607] width 64 height 28
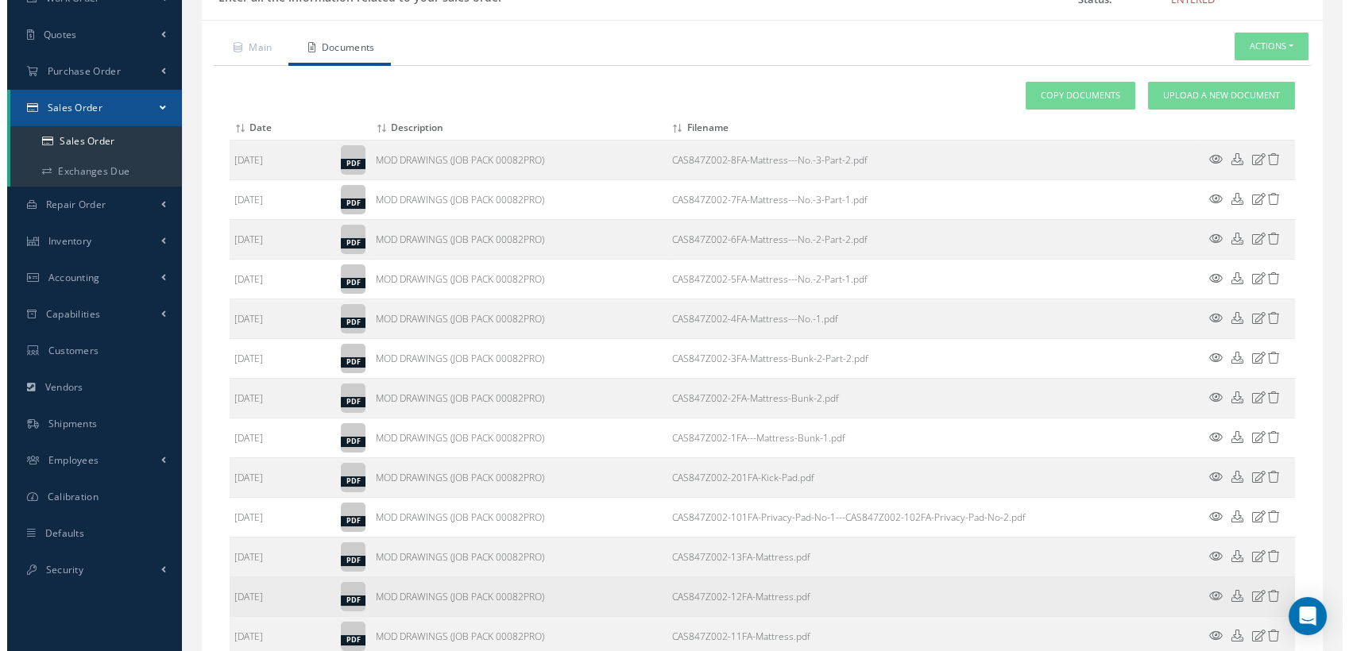
scroll to position [176, 0]
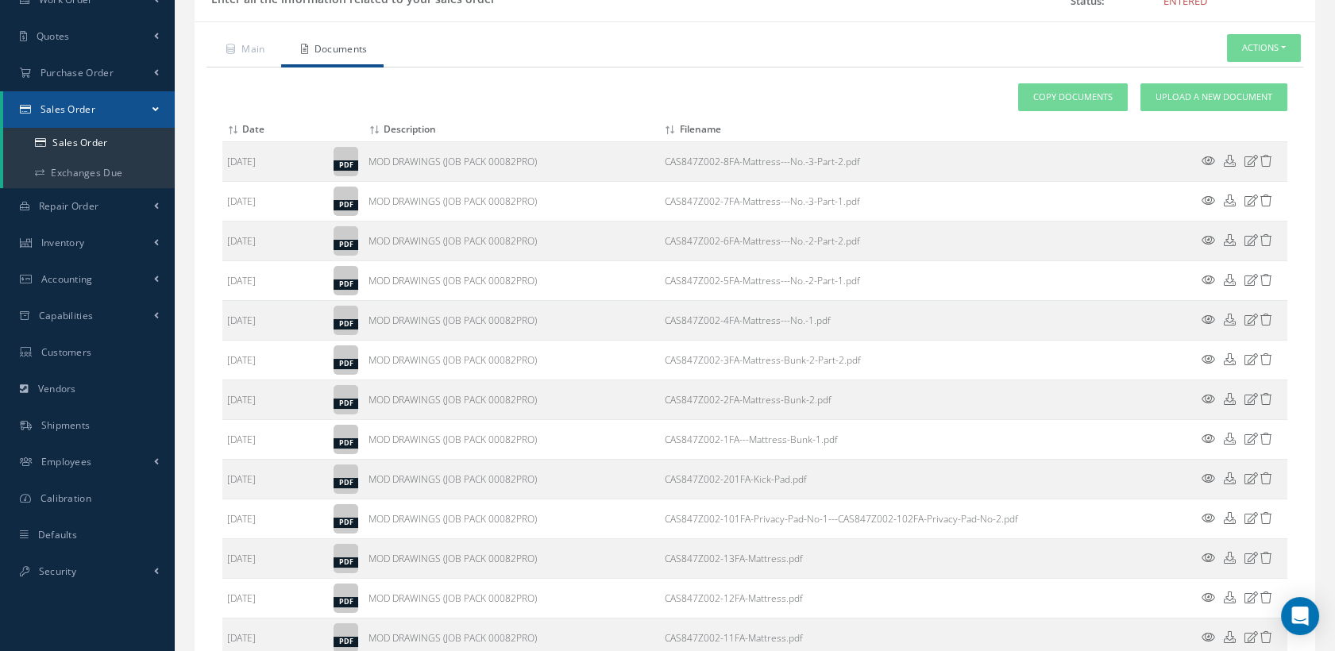
click at [1208, 433] on icon at bounding box center [1209, 439] width 14 height 12
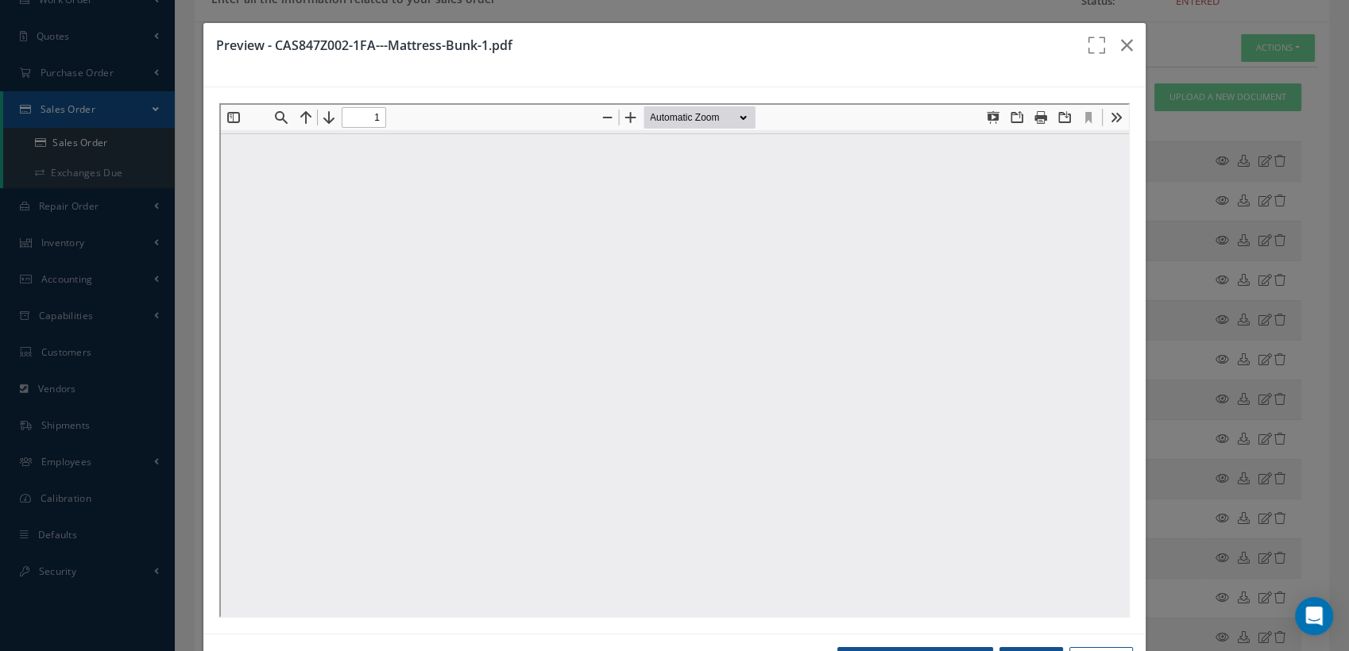
scroll to position [0, 0]
type input "0"
type input "[1] Model"
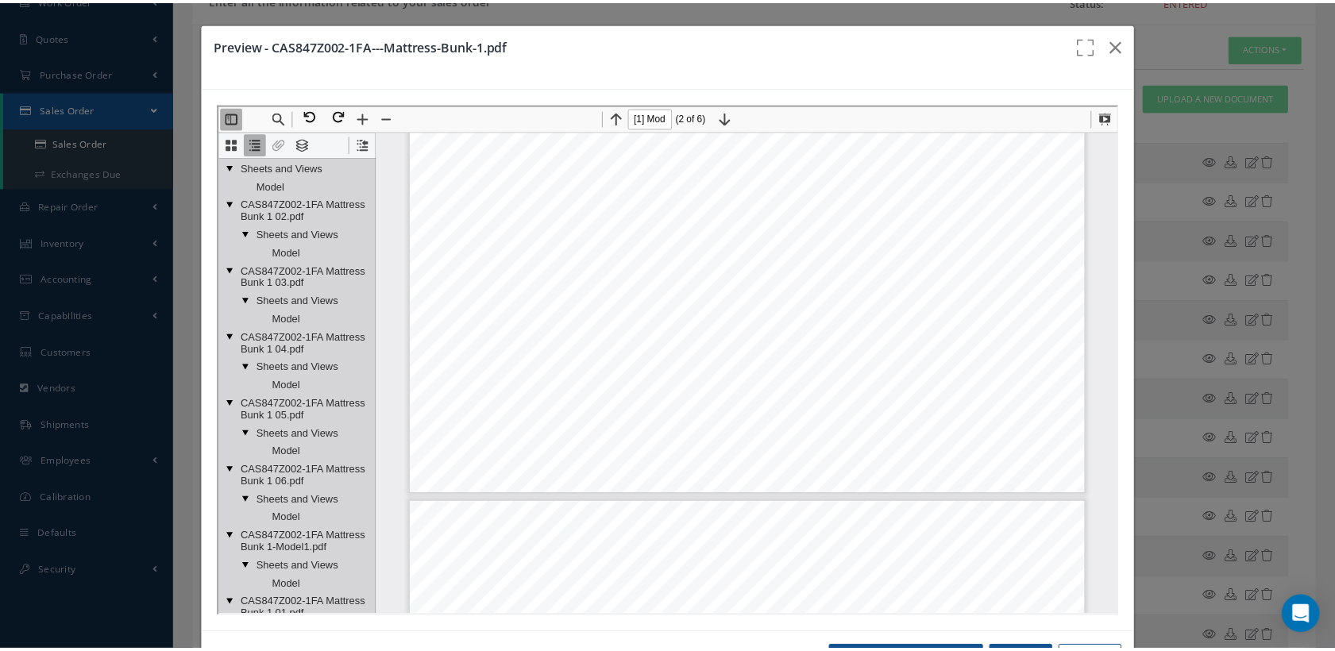
scroll to position [625, 0]
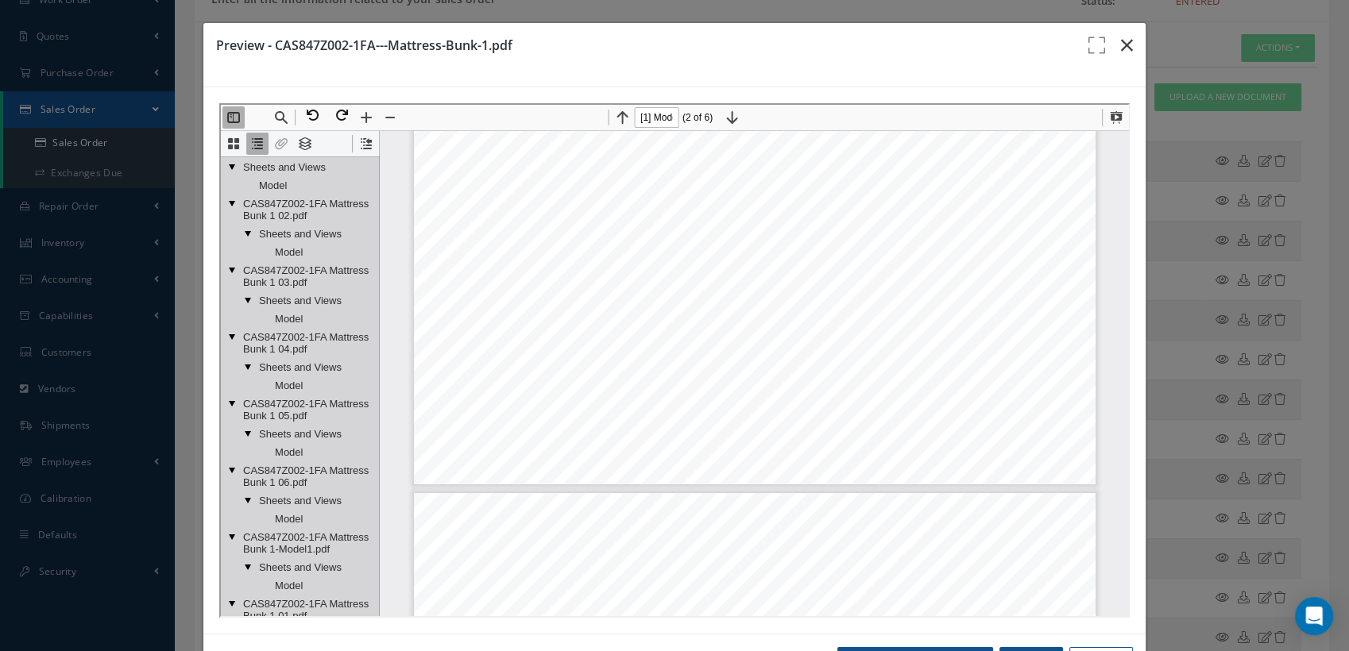
click at [1123, 44] on button "button" at bounding box center [1126, 45] width 37 height 44
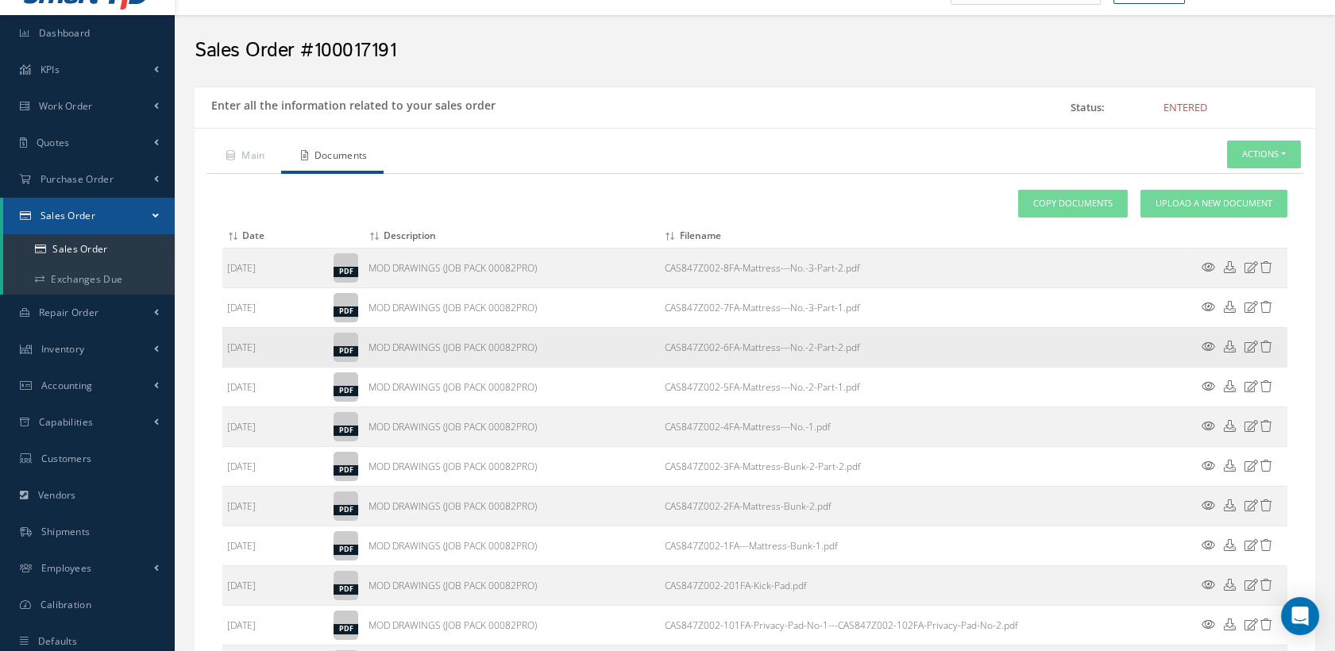
scroll to position [57, 0]
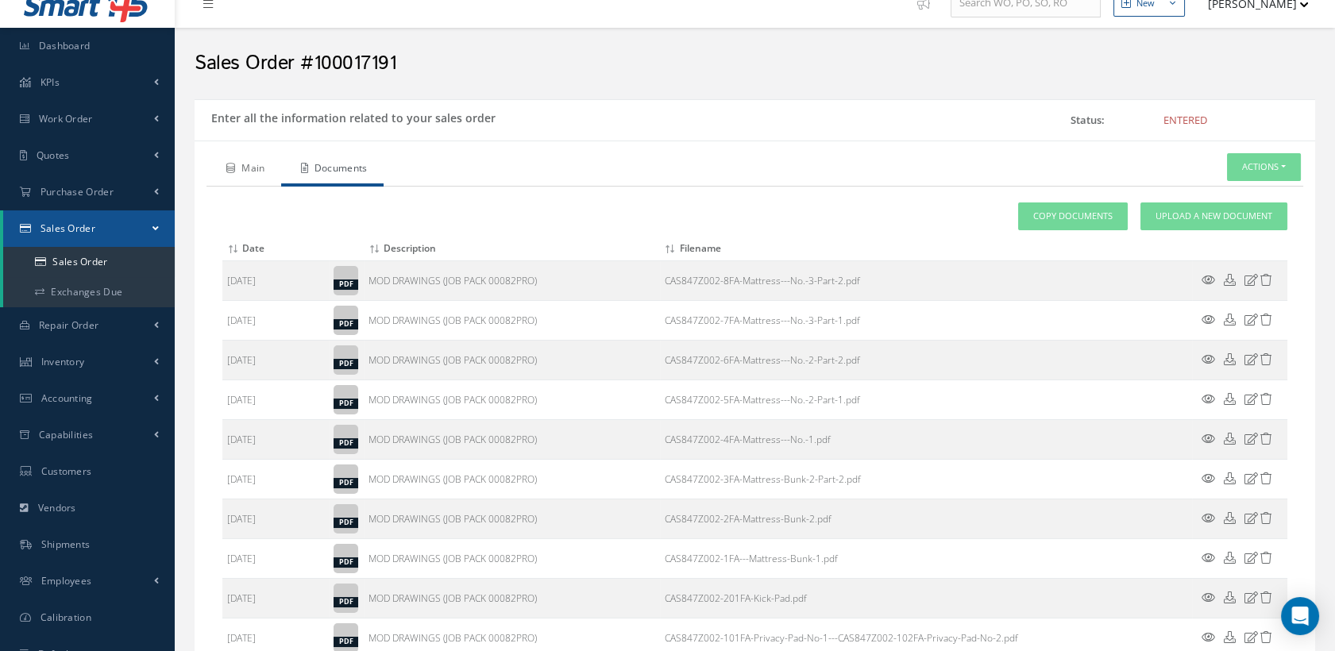
drag, startPoint x: 212, startPoint y: 155, endPoint x: 234, endPoint y: 156, distance: 22.3
click at [212, 155] on link "Main" at bounding box center [244, 169] width 75 height 33
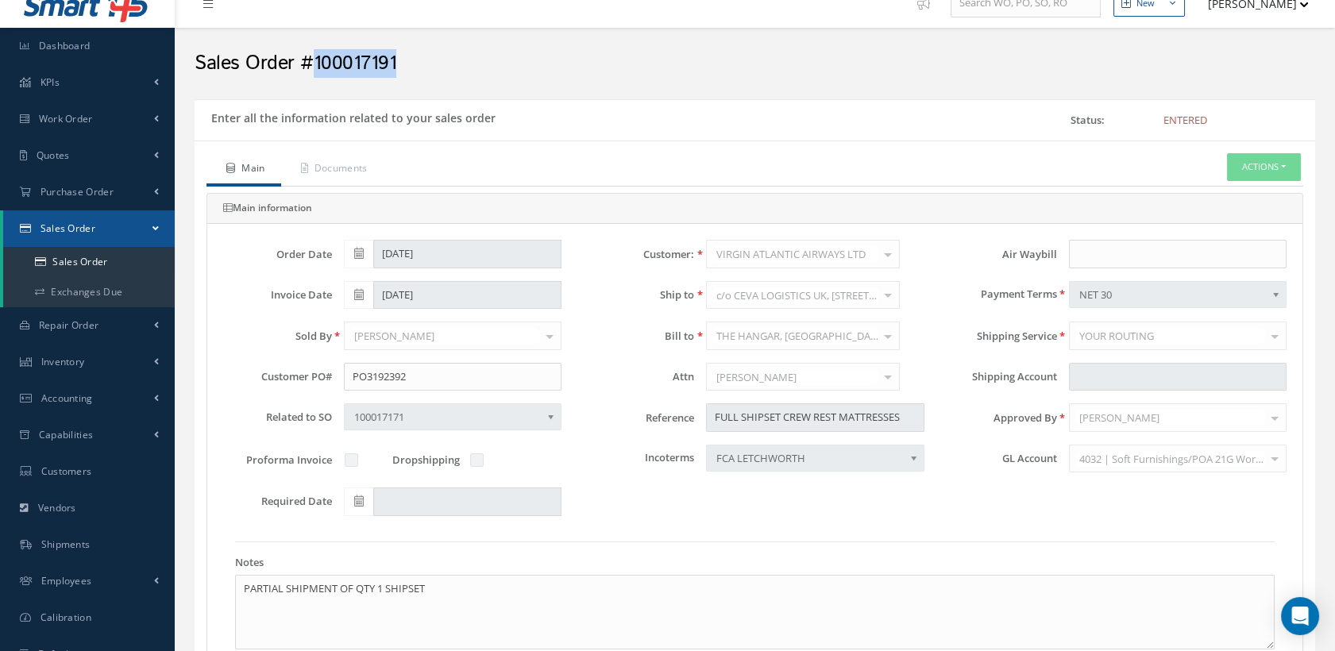
drag, startPoint x: 402, startPoint y: 59, endPoint x: 315, endPoint y: 60, distance: 87.4
click at [315, 60] on h2 "Sales Order #100017191" at bounding box center [755, 64] width 1121 height 24
copy h2 "100017191"
drag, startPoint x: 423, startPoint y: 377, endPoint x: 346, endPoint y: 377, distance: 77.0
click at [346, 377] on input "PO3192392" at bounding box center [453, 377] width 218 height 29
